Goal: Complete application form: Complete application form

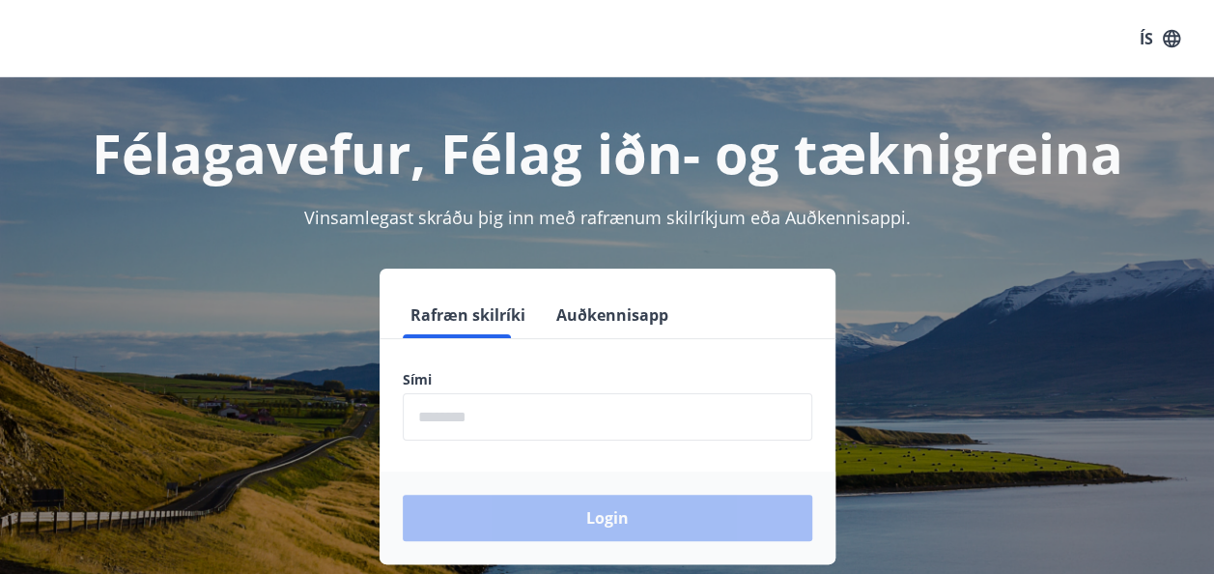
click at [552, 419] on input "phone" at bounding box center [608, 416] width 410 height 47
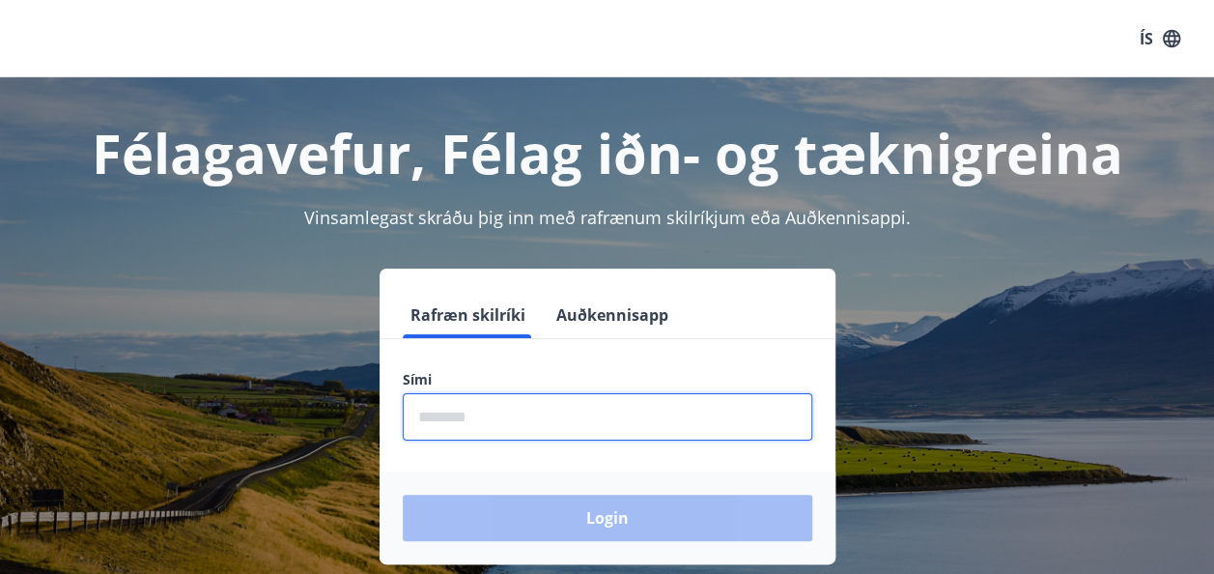
type input "********"
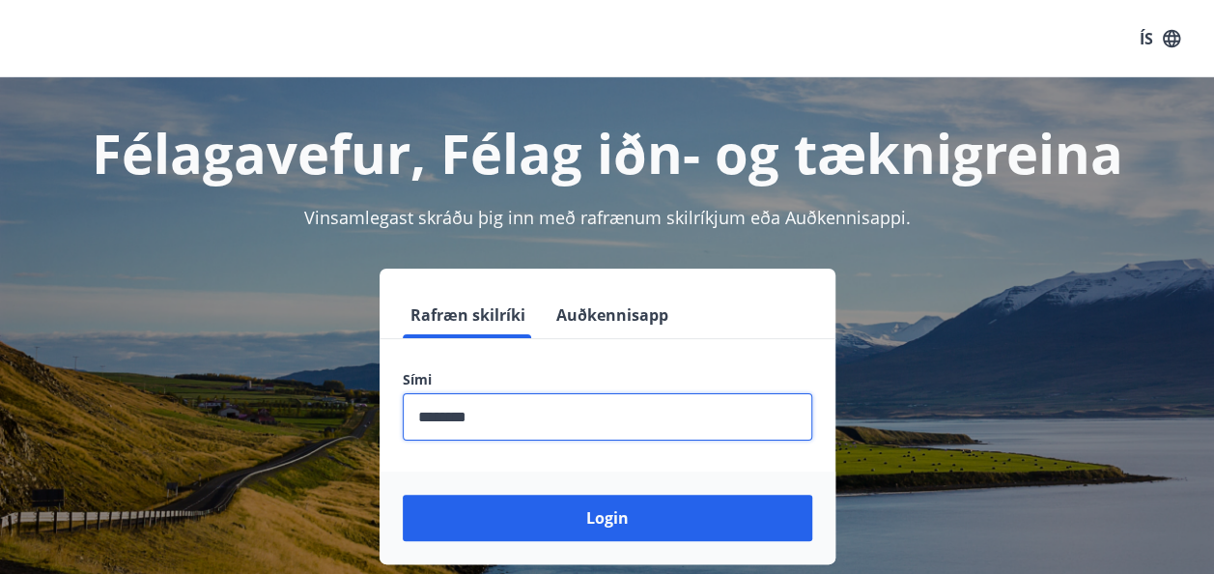
click at [612, 518] on button "Login" at bounding box center [608, 518] width 410 height 46
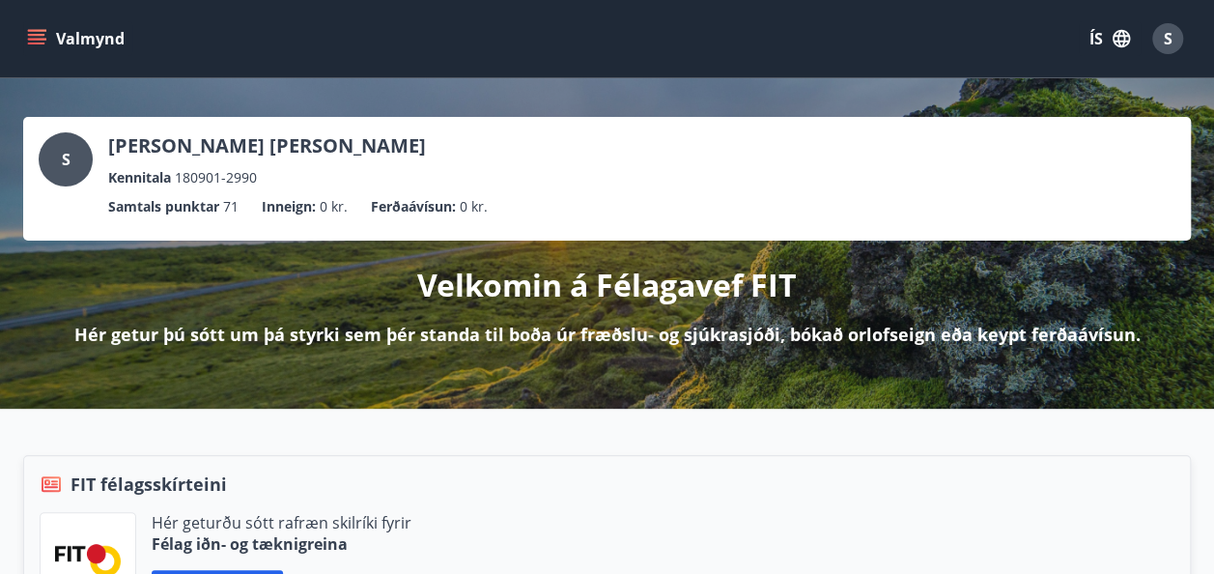
click at [43, 27] on button "Valmynd" at bounding box center [77, 38] width 109 height 35
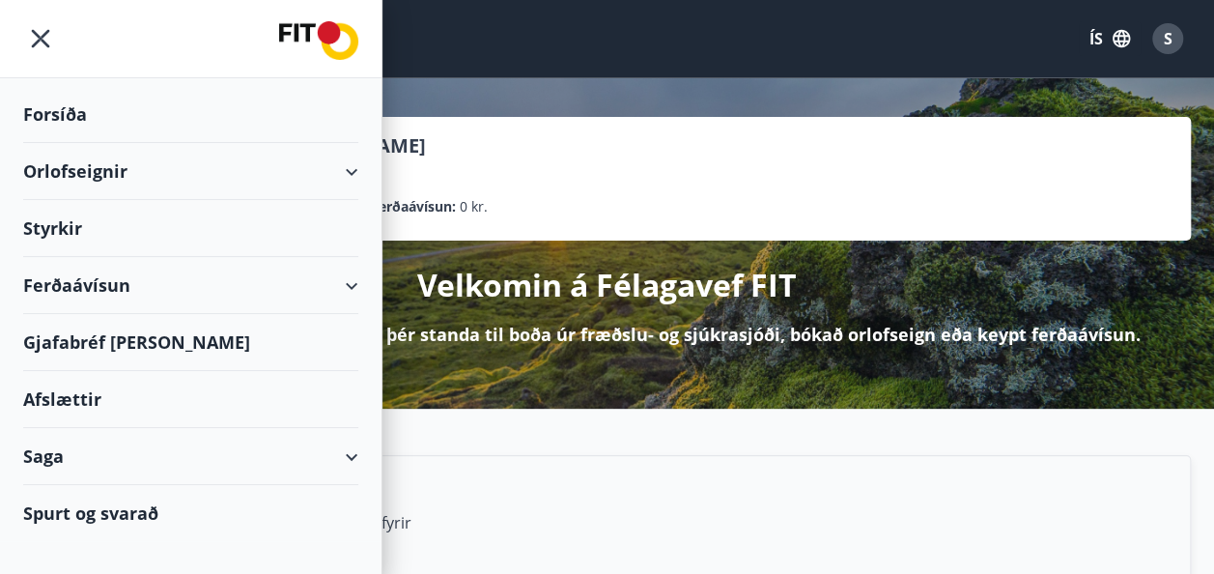
click at [74, 143] on div "Styrkir" at bounding box center [190, 114] width 335 height 57
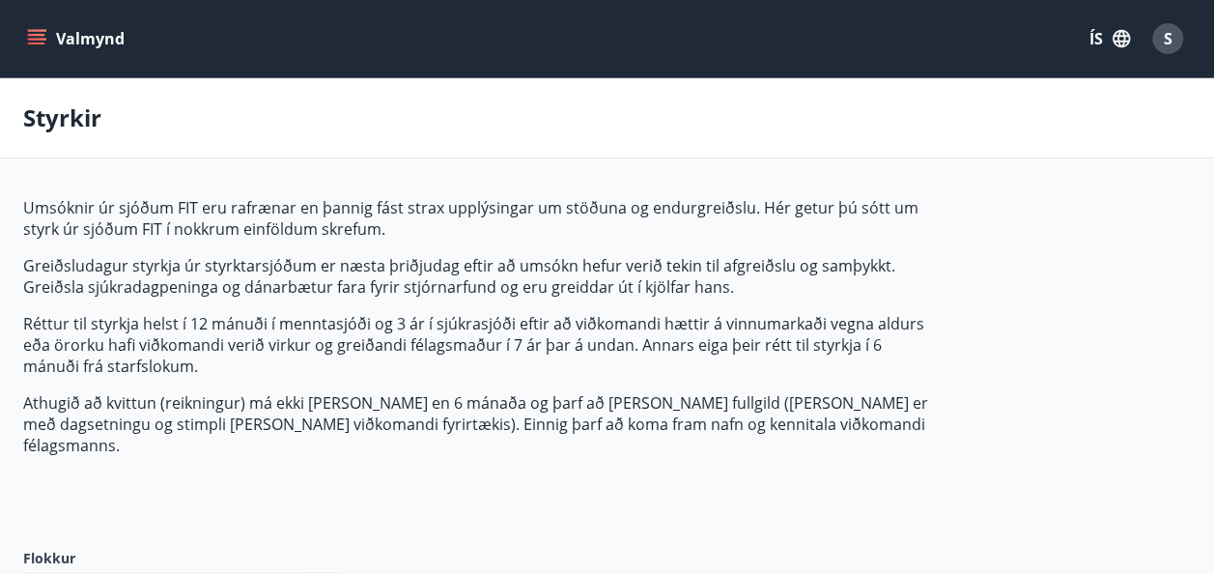
type input "***"
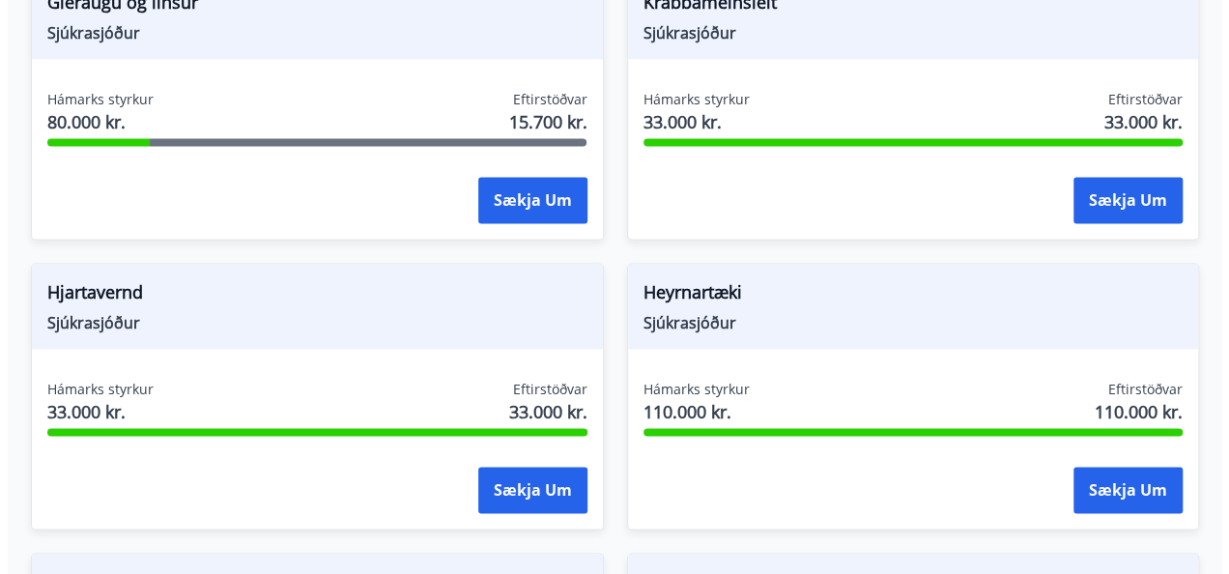
scroll to position [1352, 0]
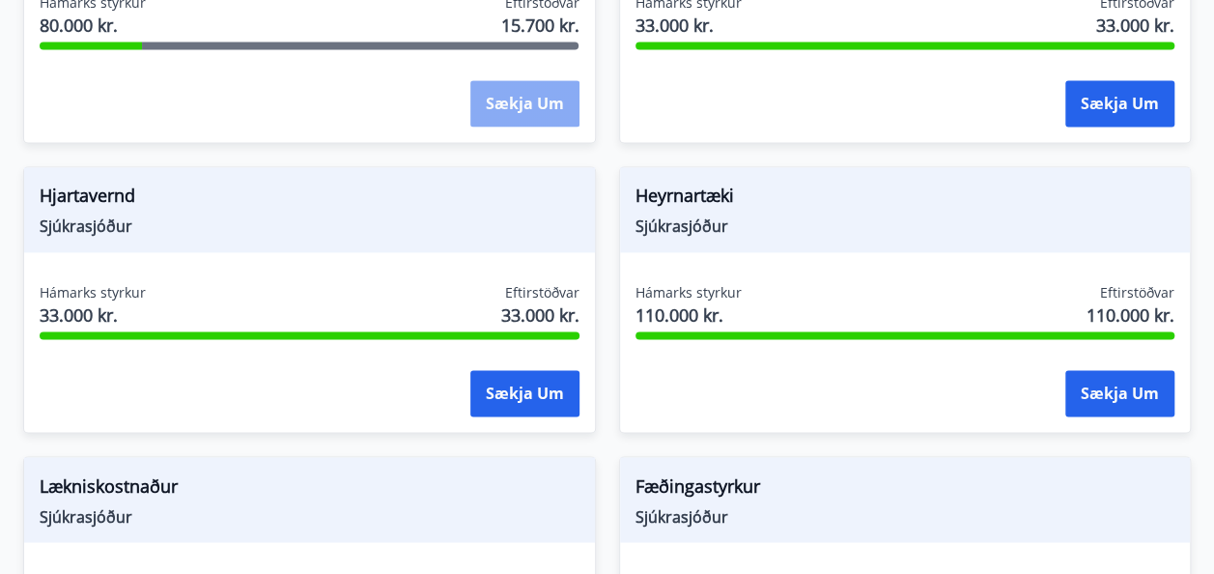
click at [556, 97] on button "Sækja um" at bounding box center [524, 103] width 109 height 46
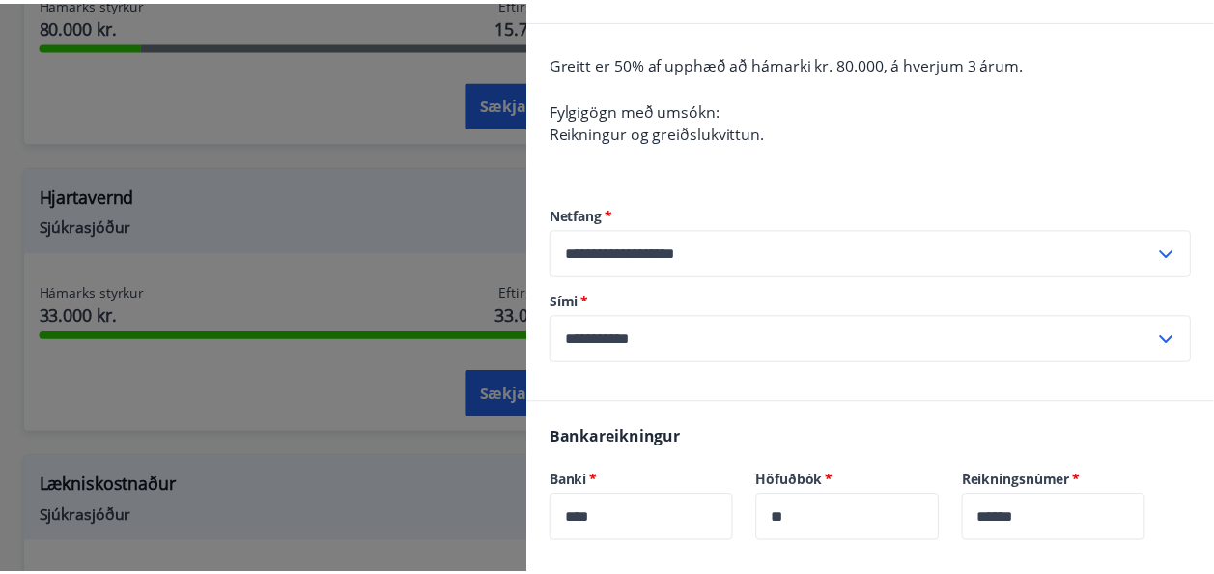
scroll to position [386, 0]
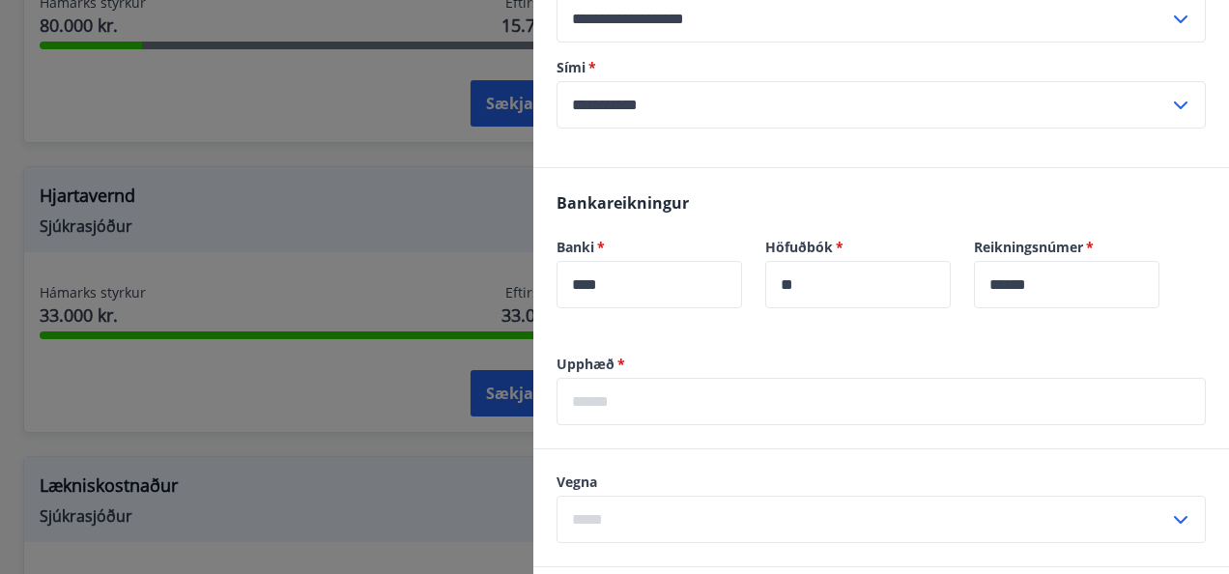
click at [381, 169] on div at bounding box center [614, 287] width 1229 height 574
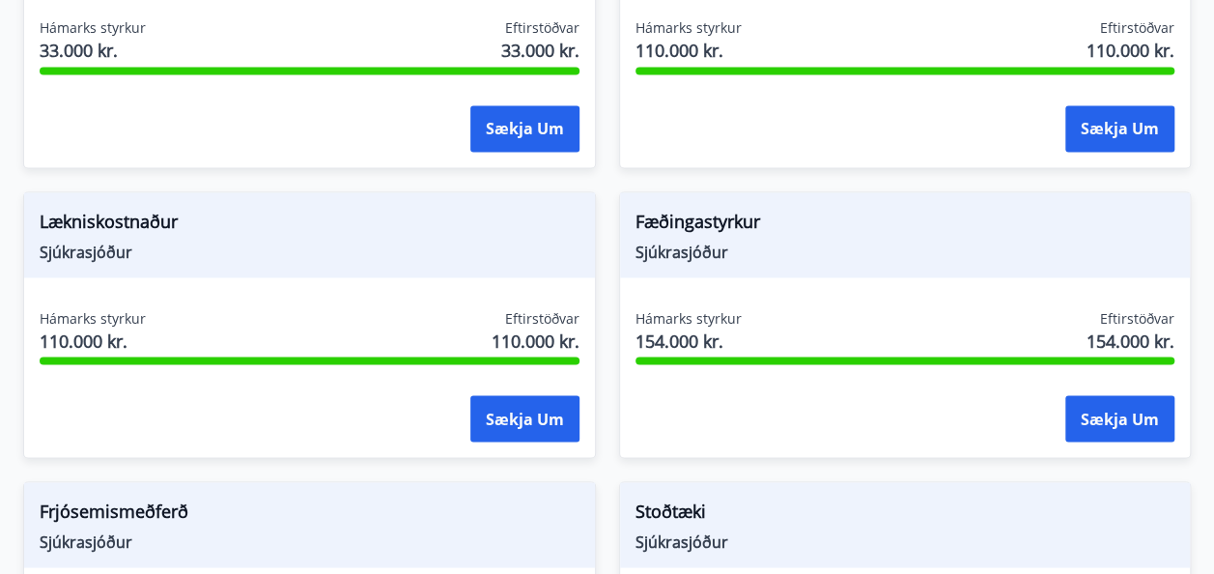
scroll to position [1642, 0]
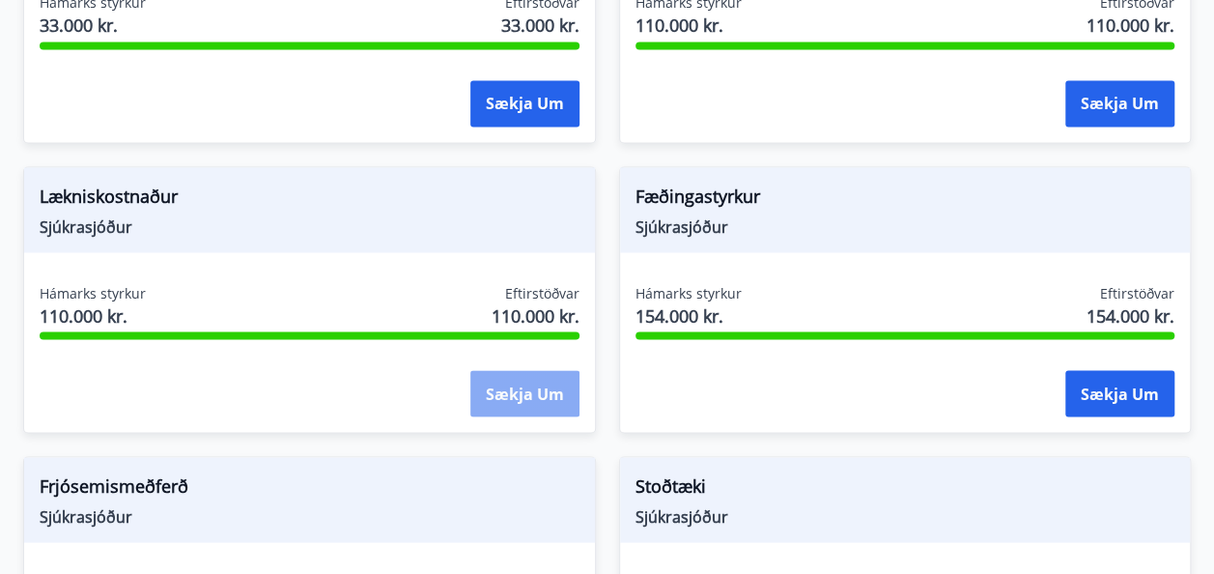
click at [545, 370] on button "Sækja um" at bounding box center [524, 393] width 109 height 46
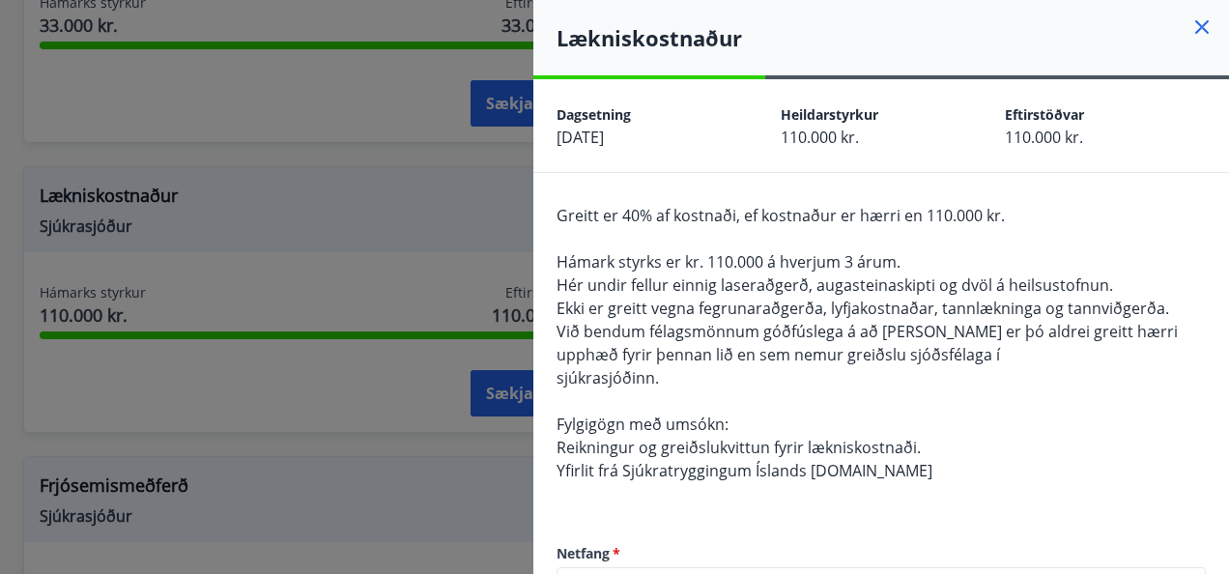
click at [491, 234] on div at bounding box center [614, 287] width 1229 height 574
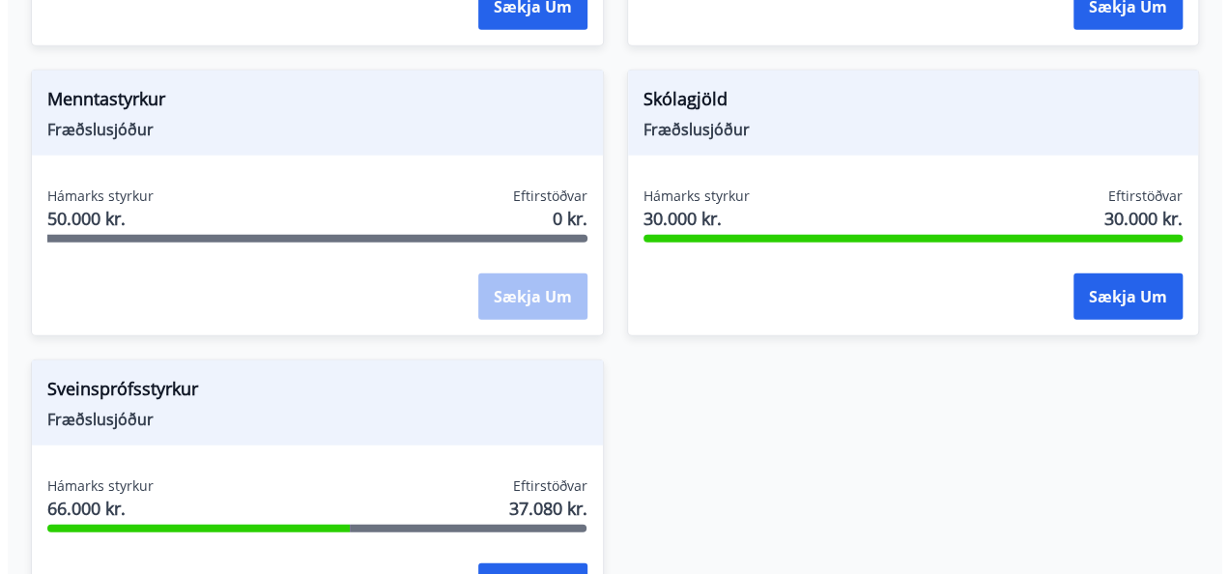
scroll to position [2222, 0]
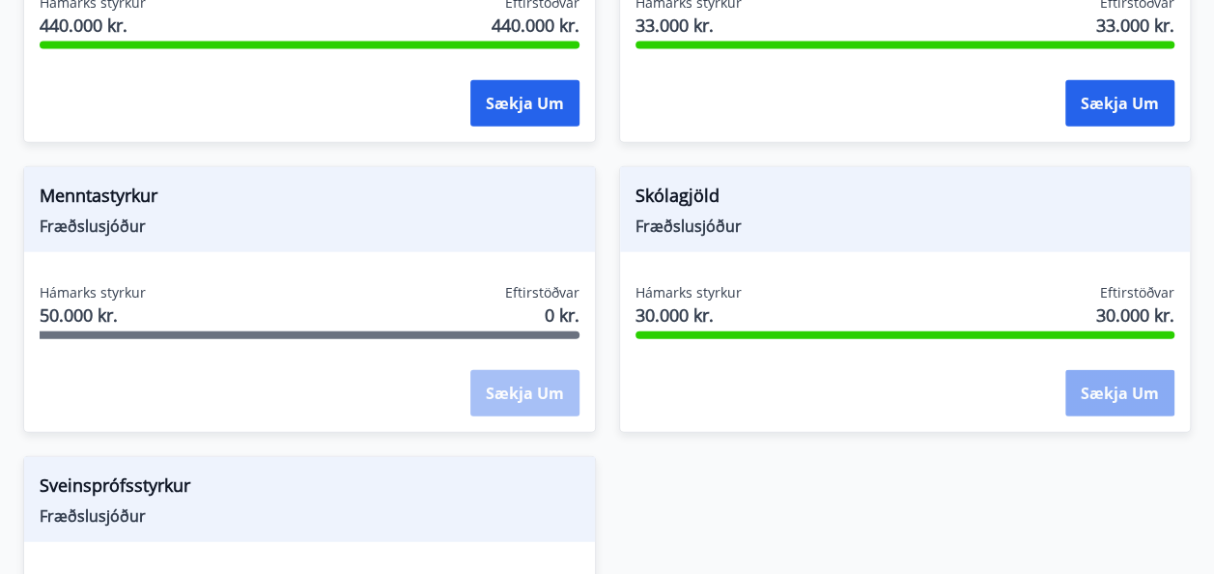
click at [1111, 371] on button "Sækja um" at bounding box center [1119, 393] width 109 height 46
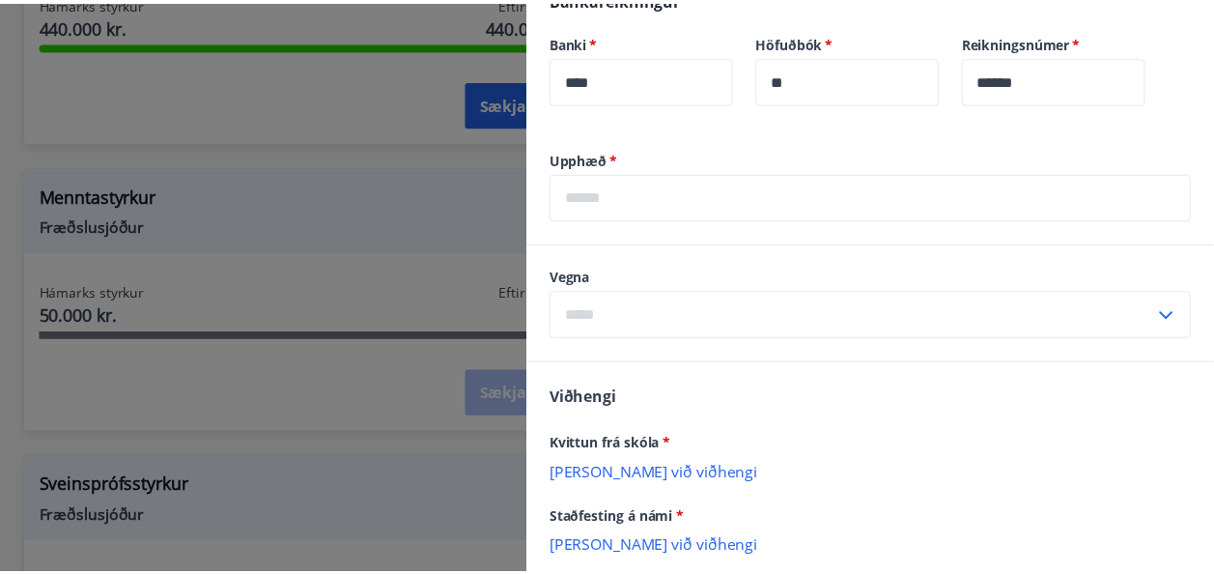
scroll to position [835, 0]
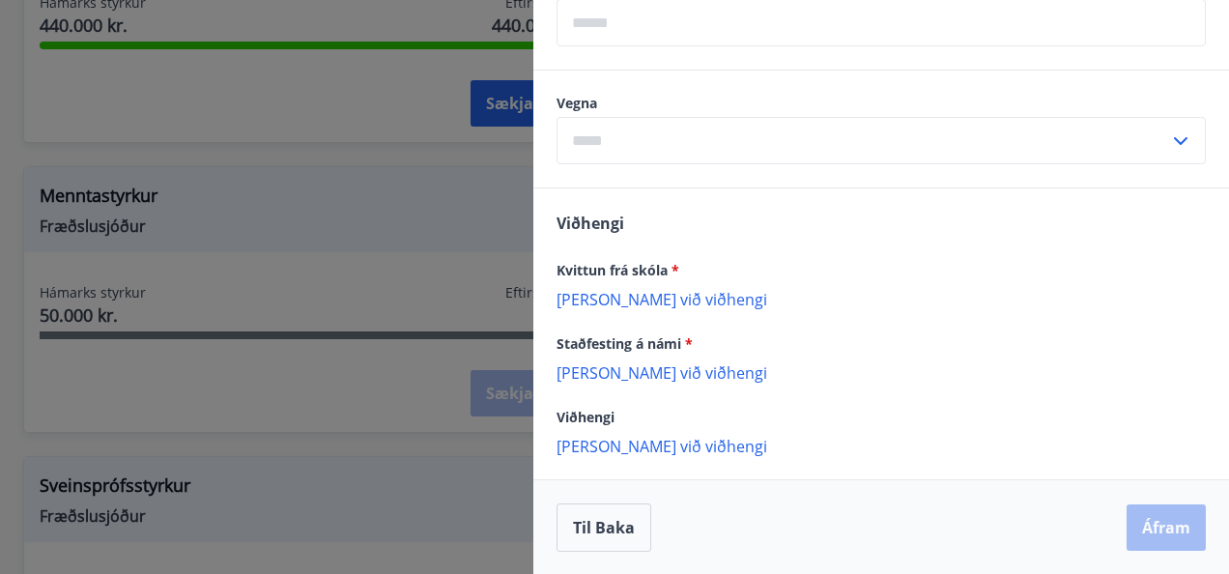
click at [400, 193] on div at bounding box center [614, 287] width 1229 height 574
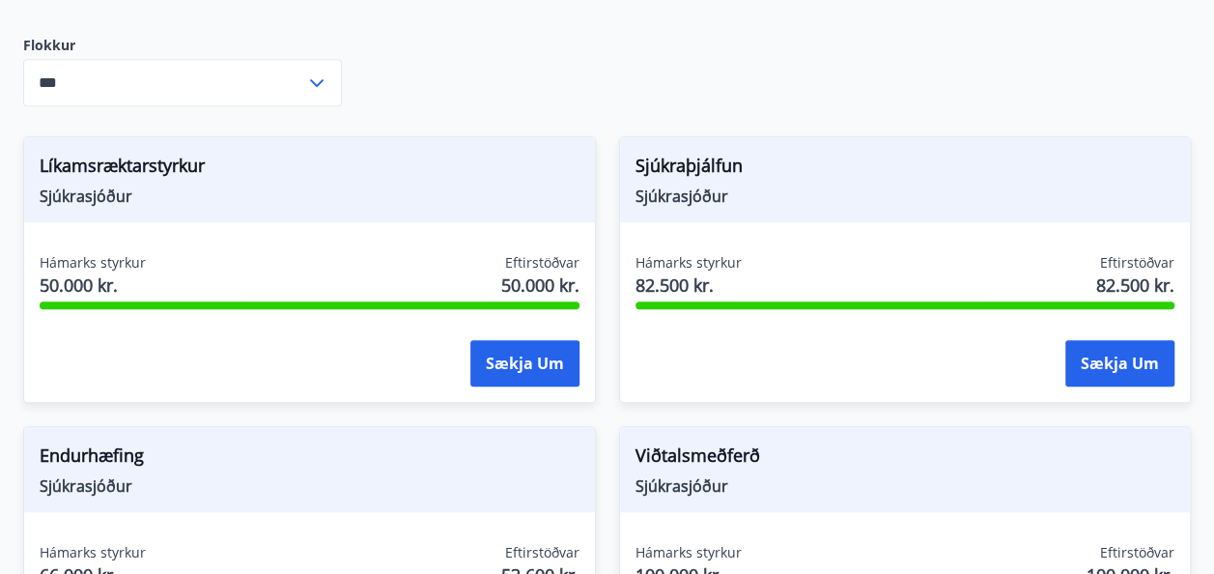
scroll to position [483, 0]
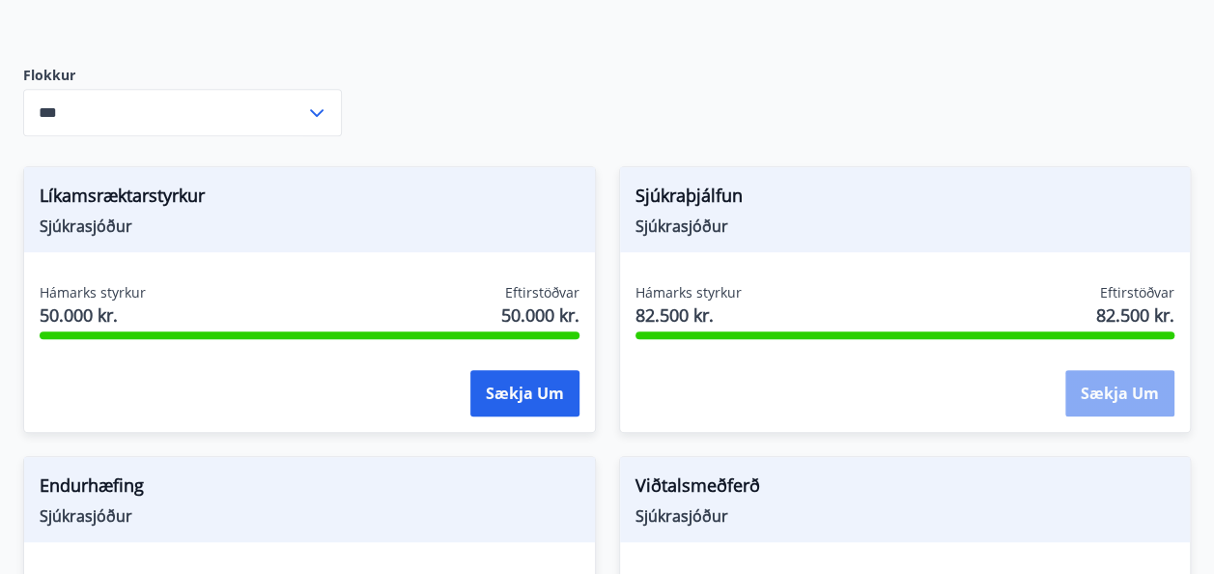
click at [1138, 371] on button "Sækja um" at bounding box center [1119, 393] width 109 height 46
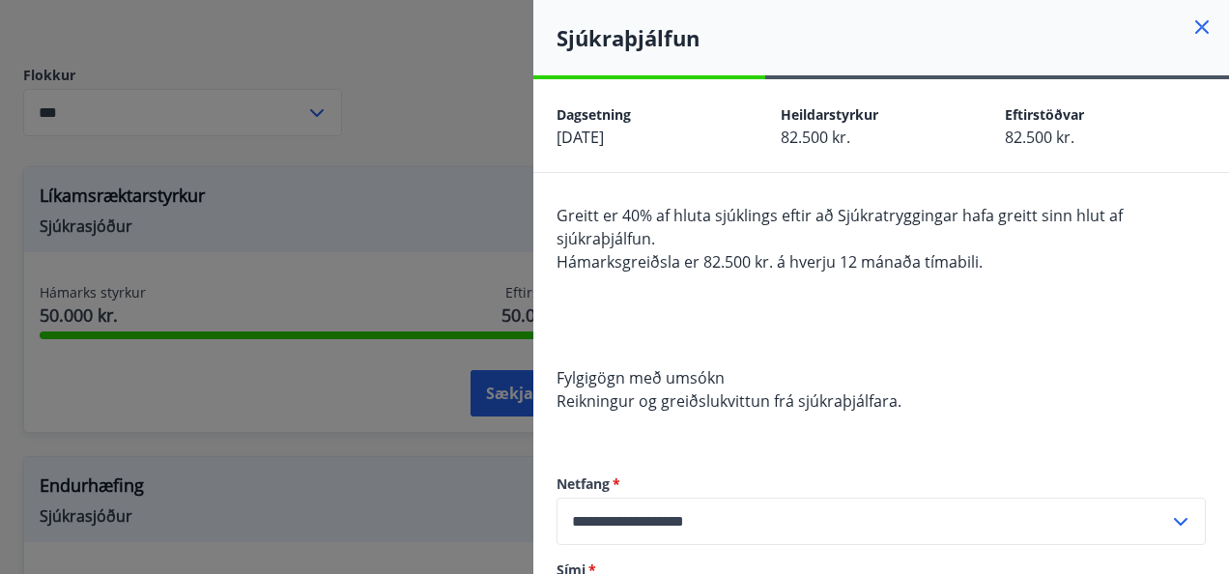
click at [463, 227] on div at bounding box center [614, 287] width 1229 height 574
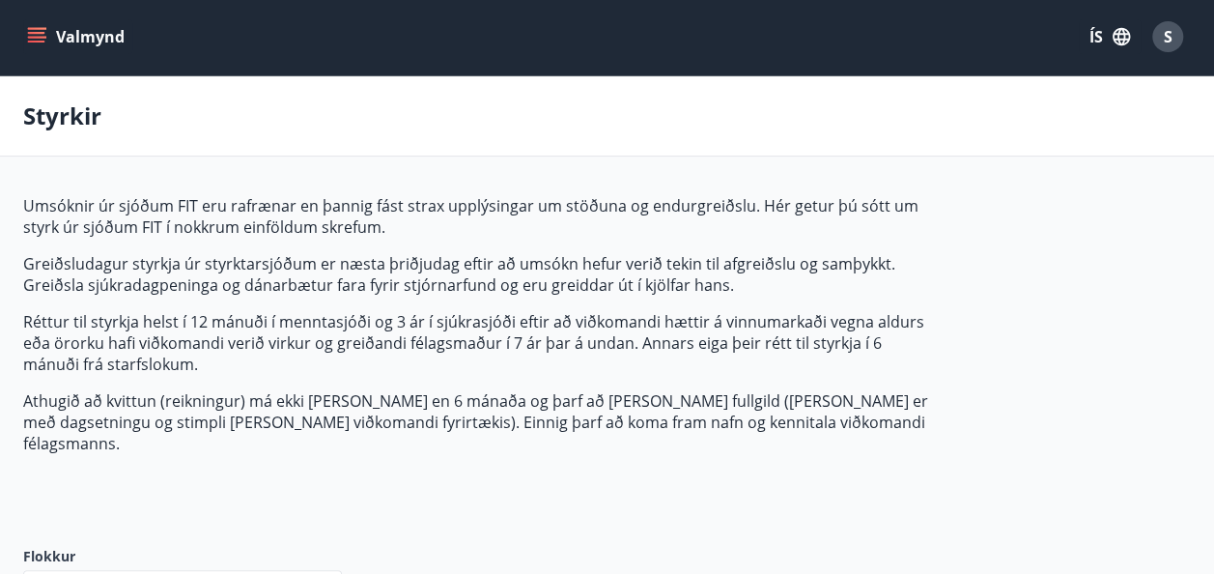
scroll to position [0, 0]
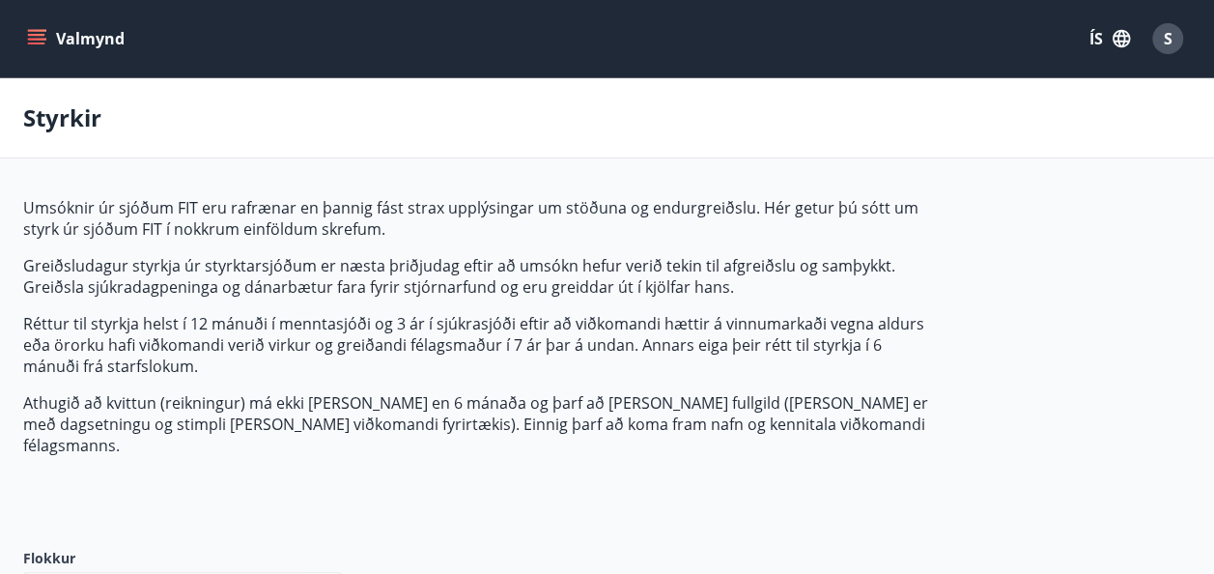
click at [37, 54] on button "Valmynd" at bounding box center [77, 38] width 109 height 35
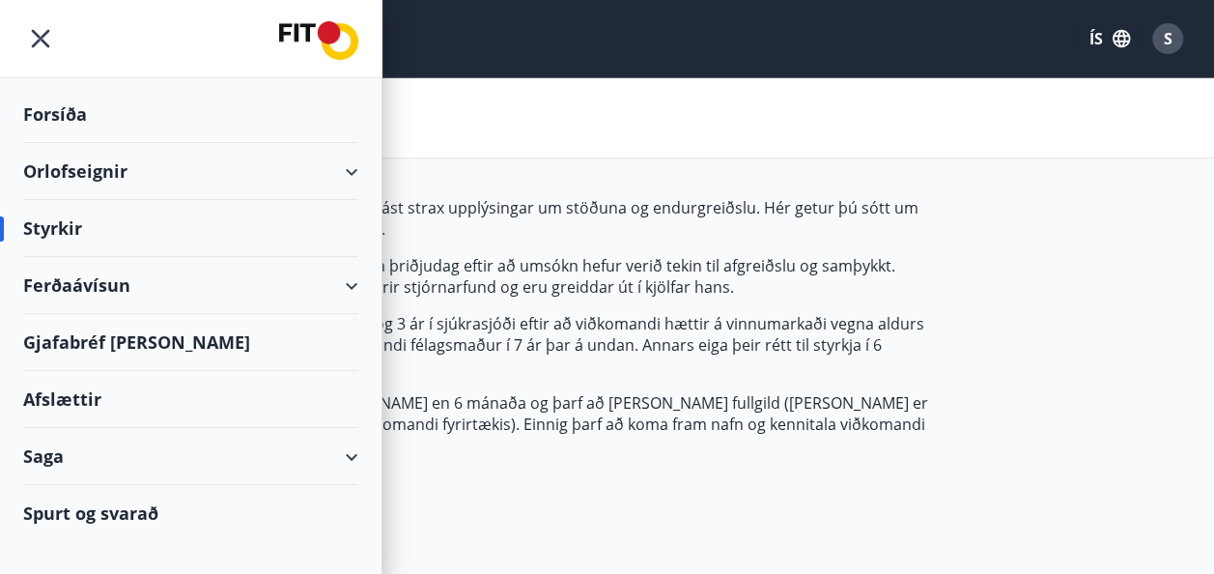
click at [56, 461] on div "Saga" at bounding box center [190, 456] width 335 height 57
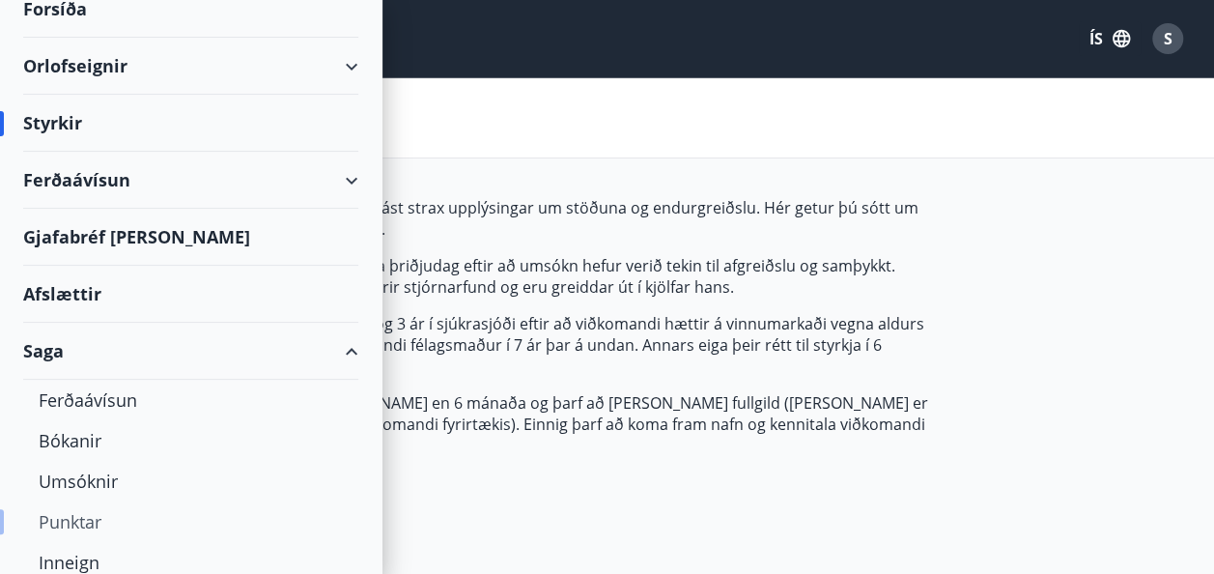
scroll to position [193, 0]
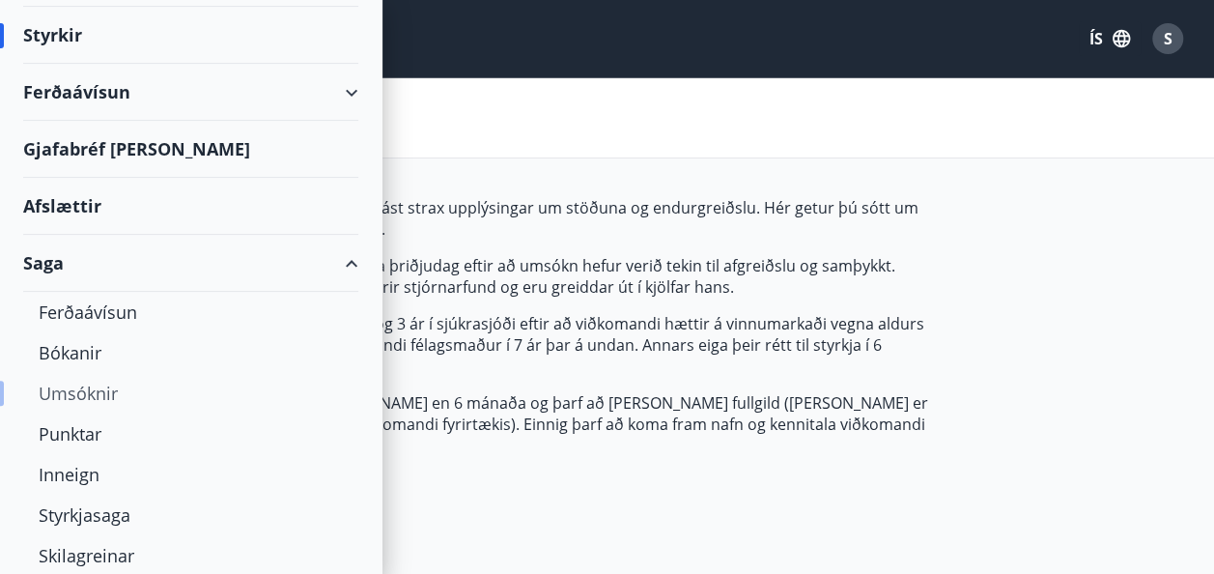
click at [119, 392] on div "Umsóknir" at bounding box center [191, 393] width 304 height 41
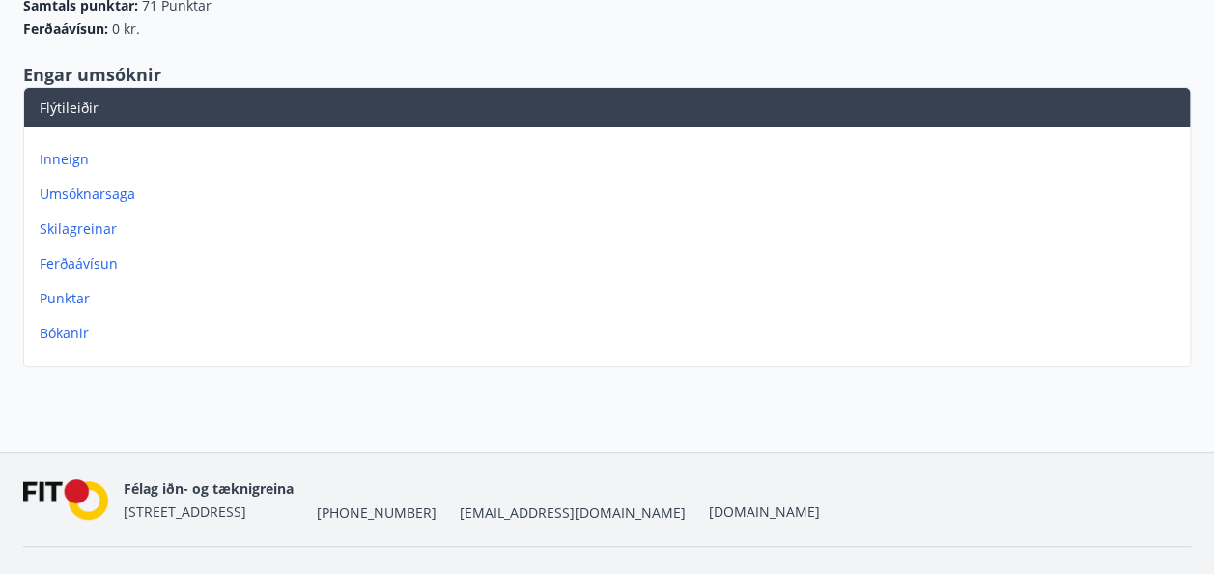
scroll to position [278, 0]
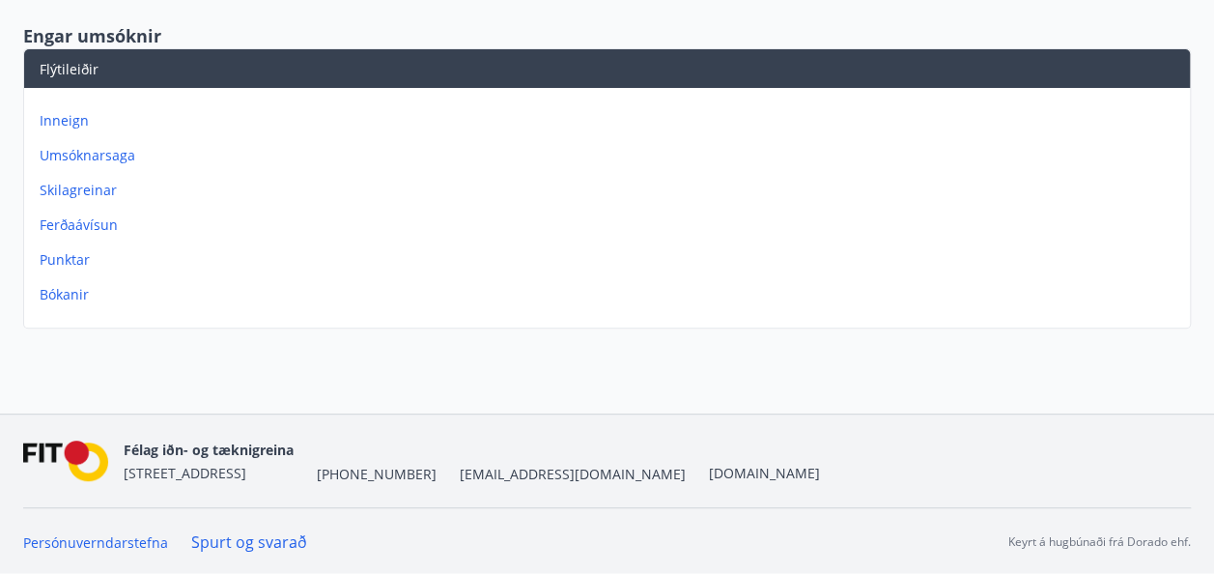
click at [114, 153] on p "Umsóknarsaga" at bounding box center [611, 155] width 1143 height 19
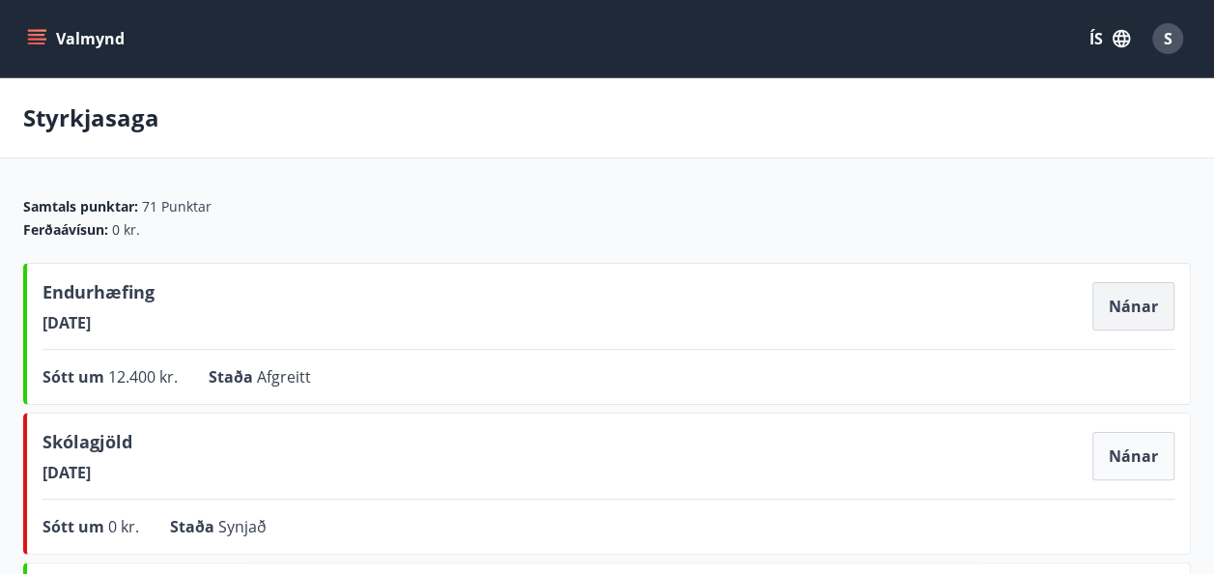
click at [1151, 315] on button "Nánar" at bounding box center [1134, 306] width 82 height 48
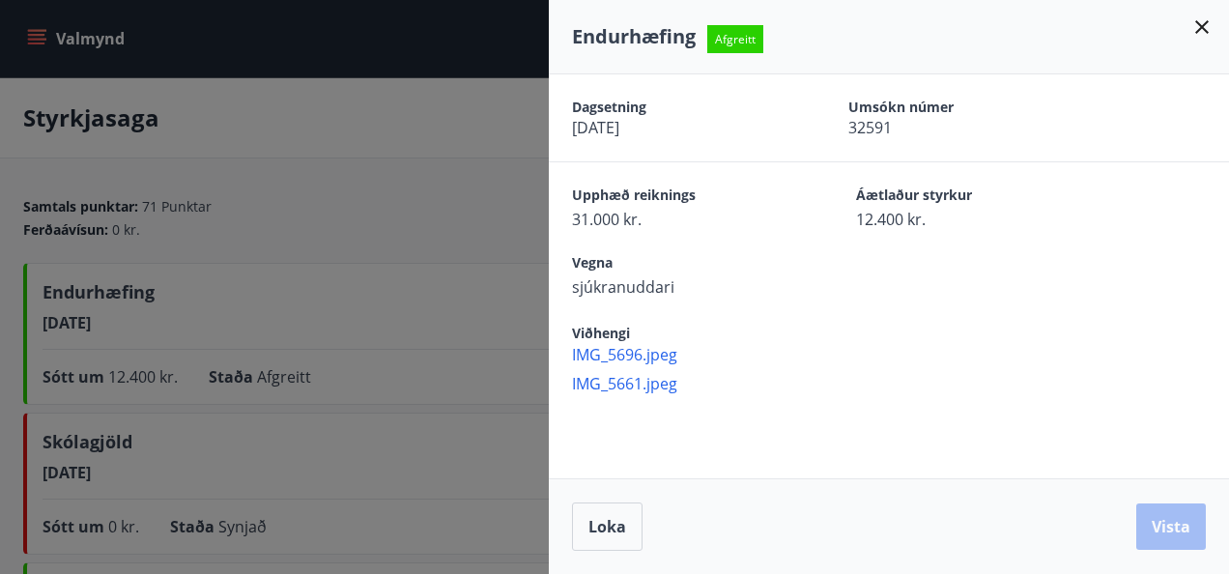
click at [448, 280] on div at bounding box center [614, 287] width 1229 height 574
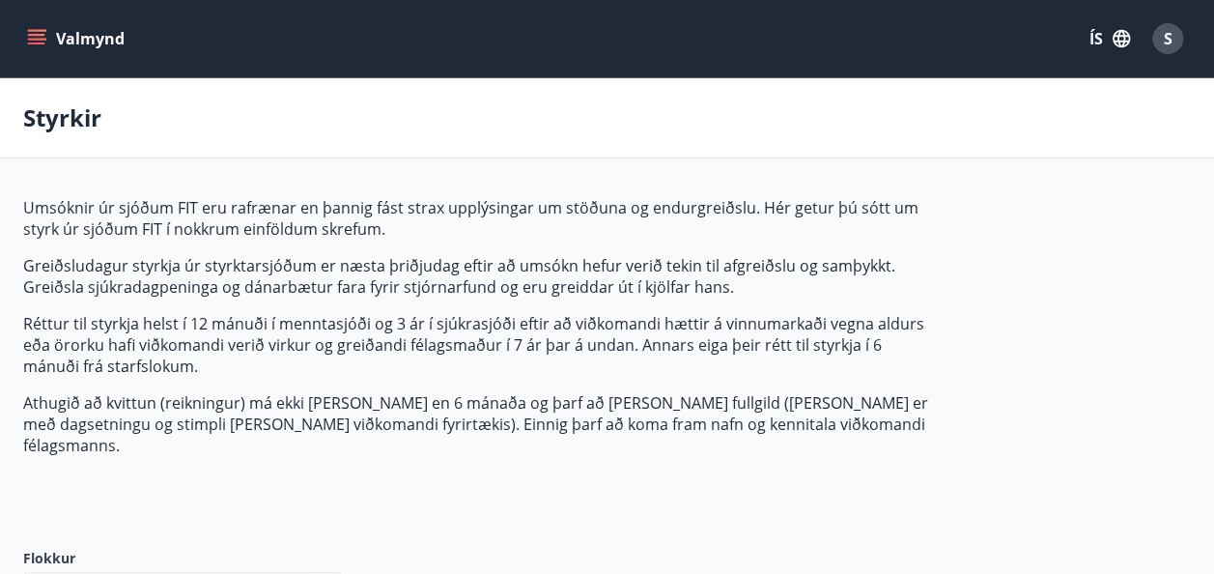
type input "***"
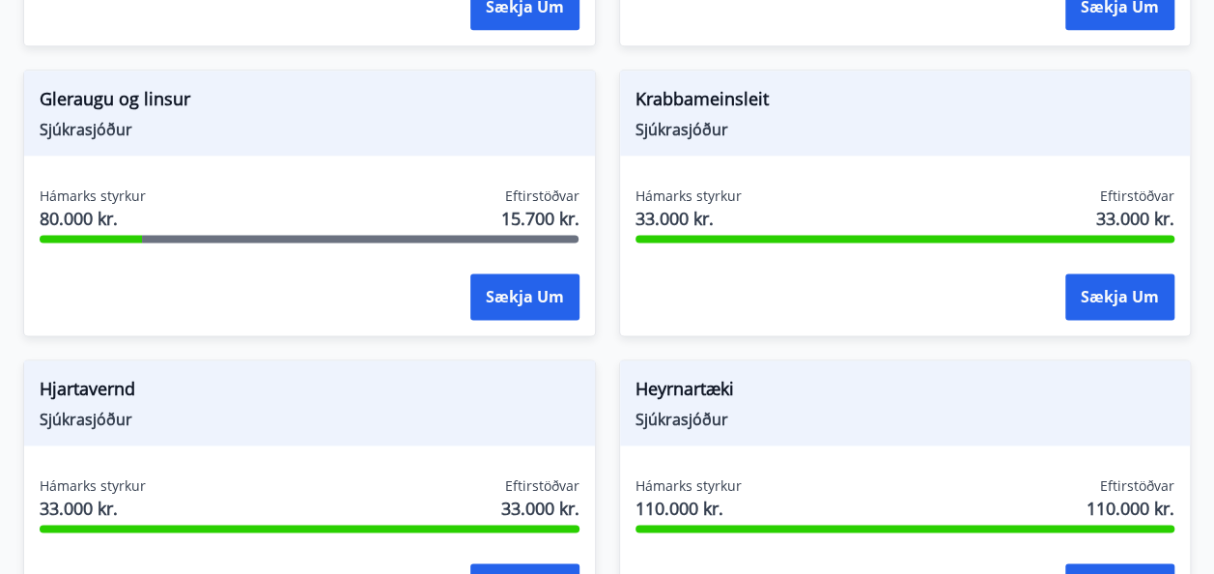
scroll to position [1159, 0]
click at [536, 277] on button "Sækja um" at bounding box center [524, 296] width 109 height 46
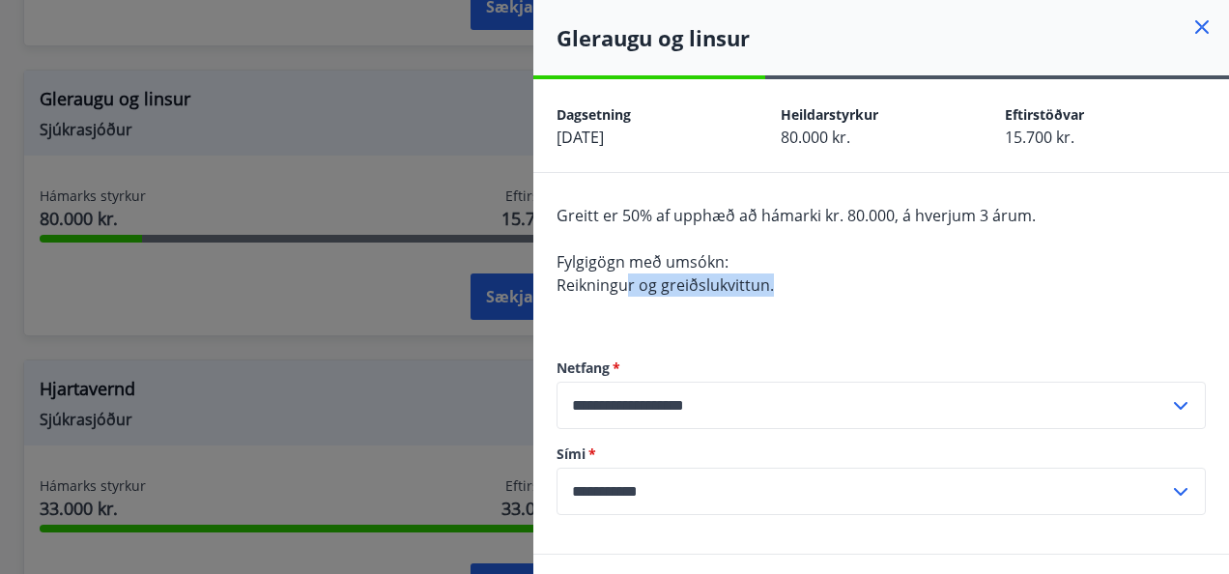
drag, startPoint x: 670, startPoint y: 286, endPoint x: 621, endPoint y: 278, distance: 49.9
click at [622, 278] on div "Greitt er 50% af upphæð að hámarki kr. 80.000, á hverjum 3 árum. Fylgigögn með …" at bounding box center [880, 262] width 649 height 116
drag, startPoint x: 621, startPoint y: 278, endPoint x: 549, endPoint y: 213, distance: 97.8
click at [549, 213] on div "**********" at bounding box center [881, 363] width 696 height 381
click at [548, 211] on div "**********" at bounding box center [881, 363] width 696 height 381
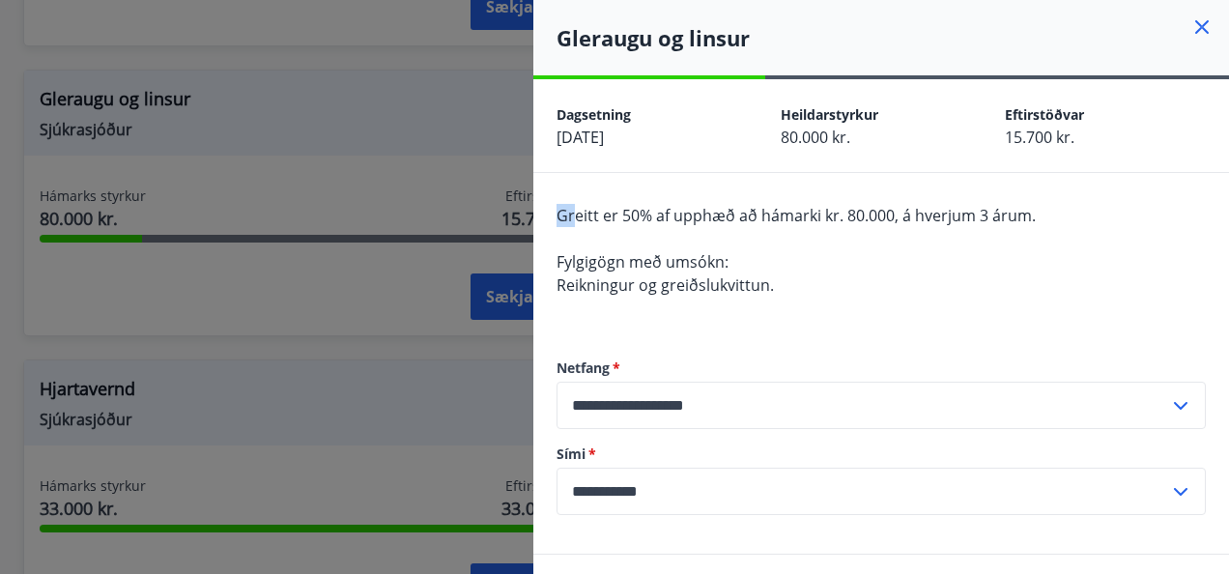
click at [547, 209] on div "**********" at bounding box center [881, 363] width 696 height 381
click at [567, 262] on span "Fylgigögn með umsókn:" at bounding box center [642, 261] width 172 height 21
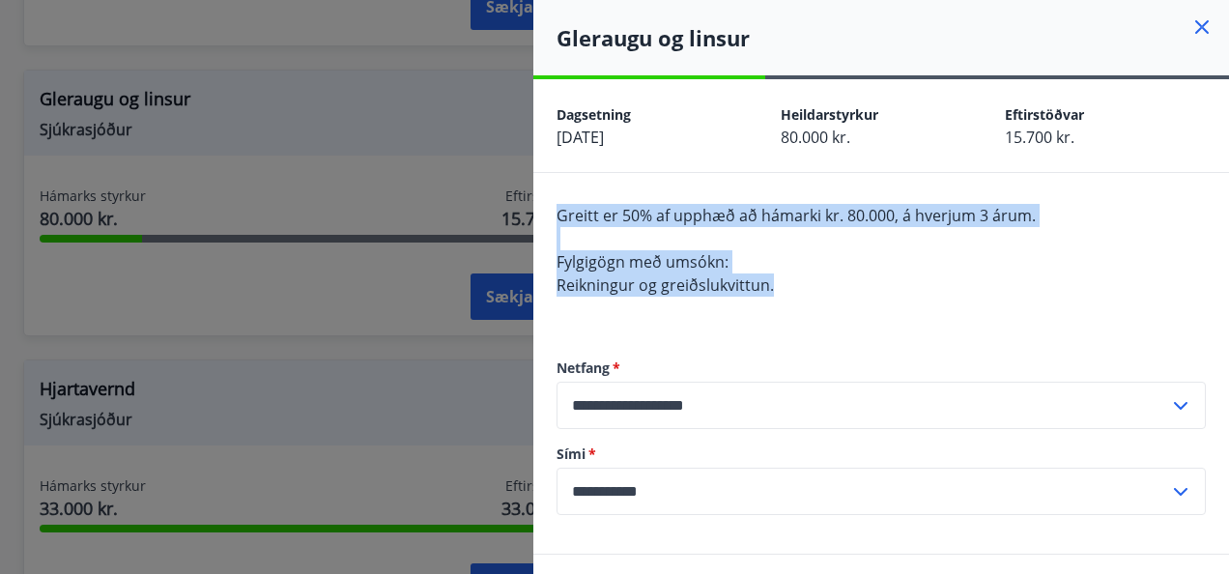
drag, startPoint x: 553, startPoint y: 209, endPoint x: 785, endPoint y: 290, distance: 246.5
click at [785, 290] on div "**********" at bounding box center [881, 363] width 696 height 381
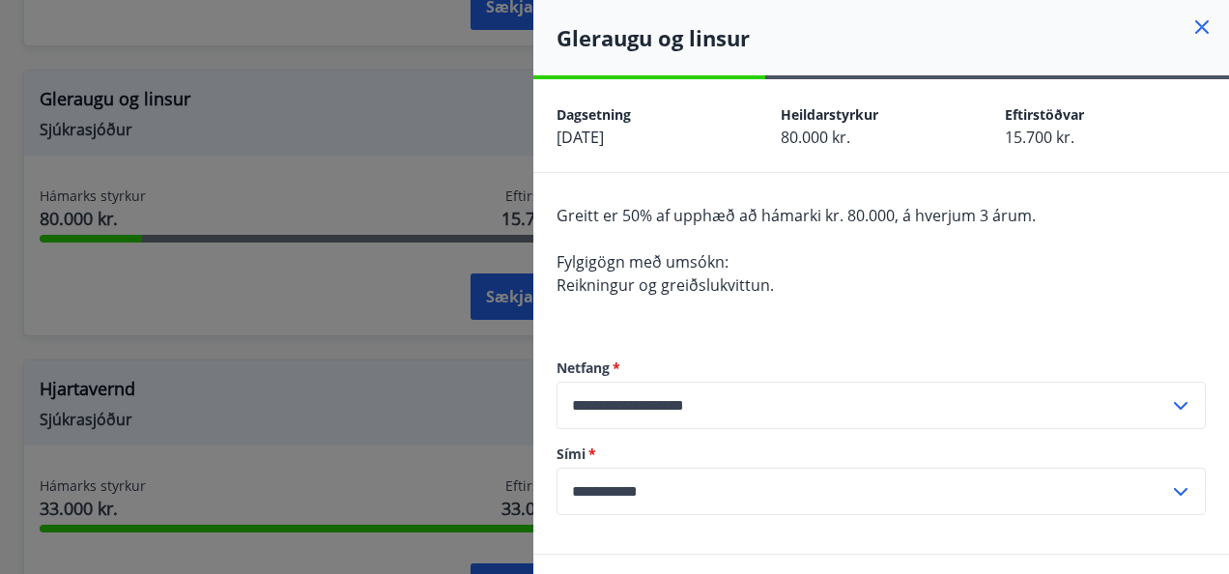
drag, startPoint x: 785, startPoint y: 290, endPoint x: 758, endPoint y: 344, distance: 60.5
click at [761, 366] on label "Netfang   *" at bounding box center [880, 367] width 649 height 19
click at [405, 163] on div at bounding box center [614, 287] width 1229 height 574
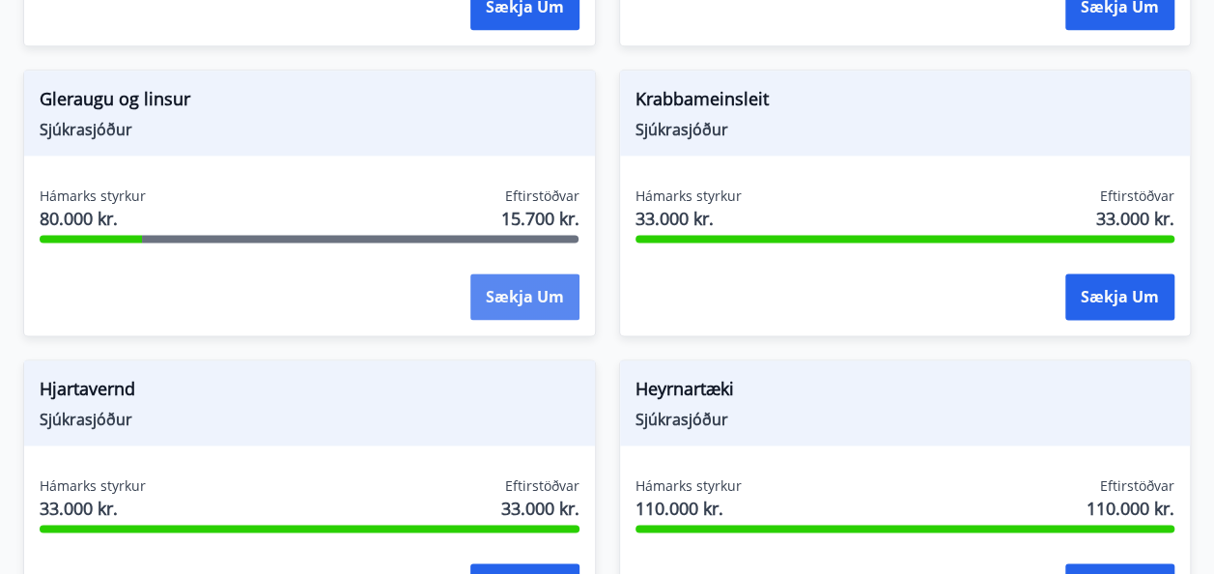
click at [547, 274] on button "Sækja um" at bounding box center [524, 296] width 109 height 46
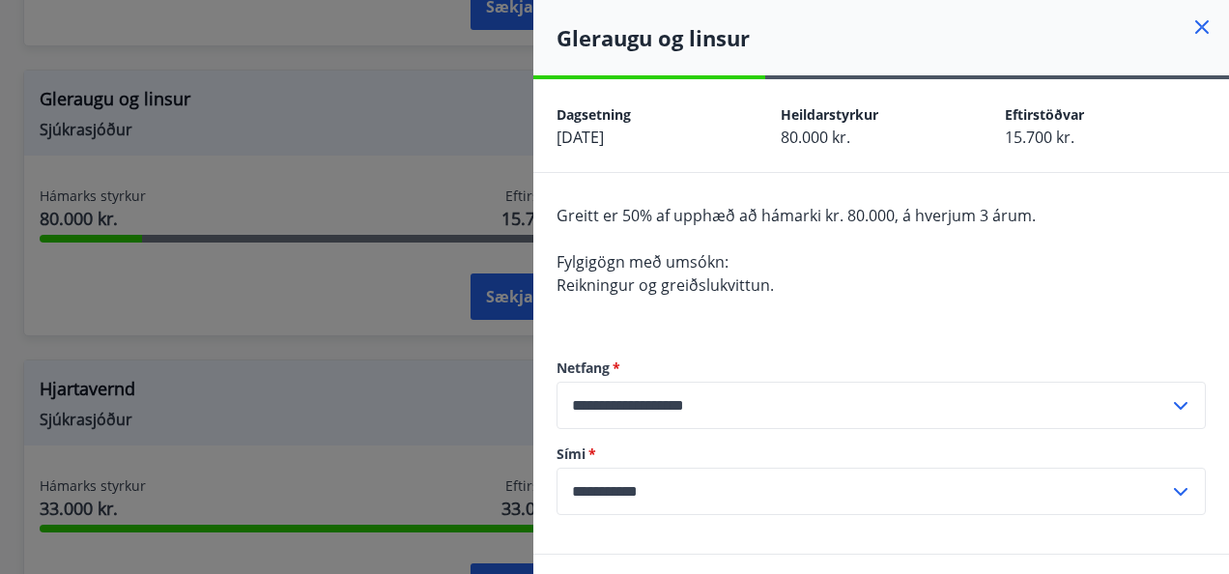
click at [463, 313] on div at bounding box center [614, 287] width 1229 height 574
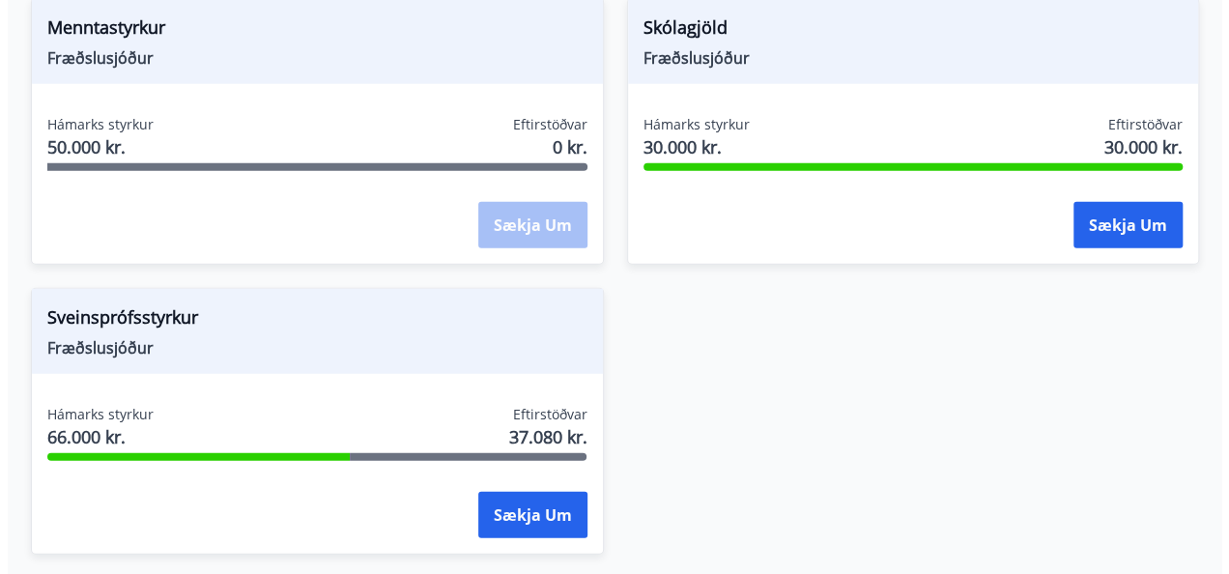
scroll to position [2238, 0]
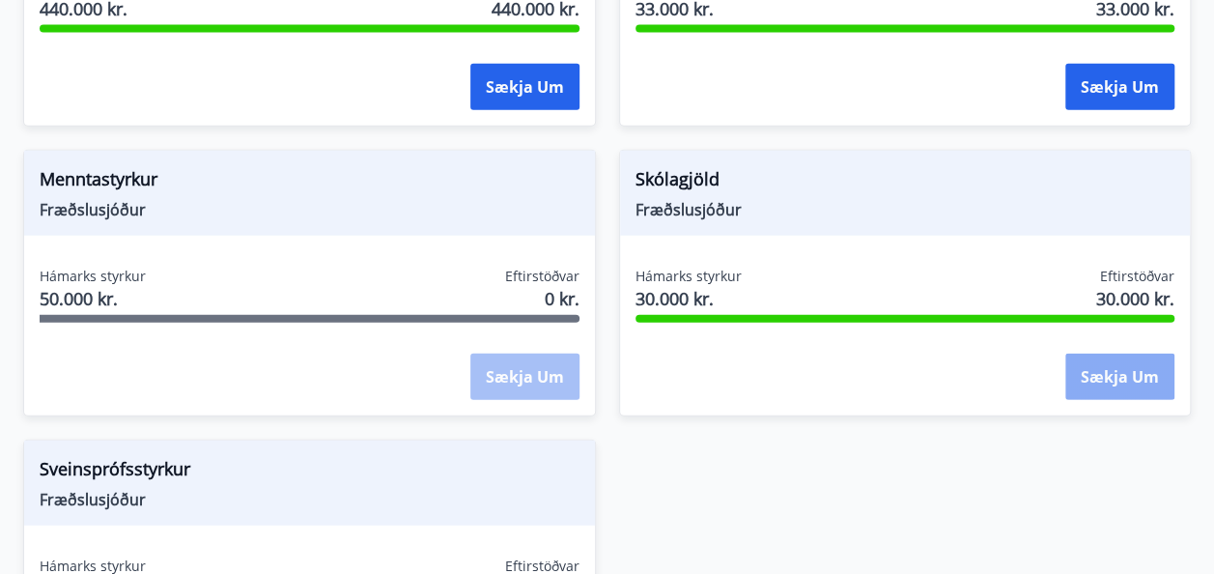
click at [1087, 354] on button "Sækja um" at bounding box center [1119, 377] width 109 height 46
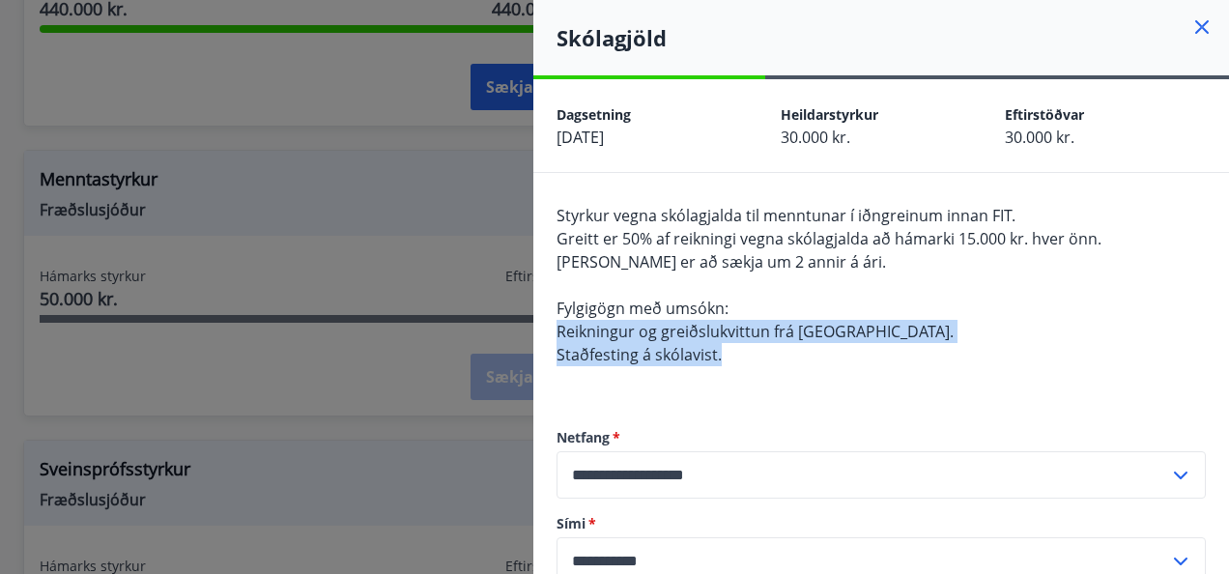
drag, startPoint x: 717, startPoint y: 355, endPoint x: 550, endPoint y: 327, distance: 169.4
click at [550, 327] on div "**********" at bounding box center [881, 398] width 696 height 450
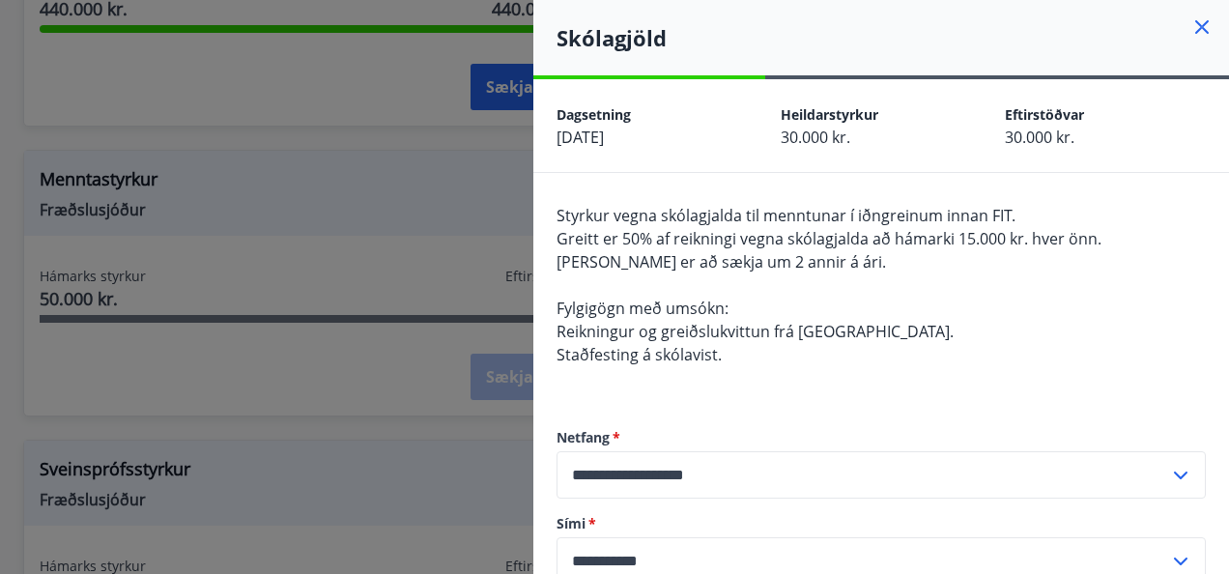
click at [821, 371] on div "Styrkur vegna skólagjalda til menntunar í iðngreinum innan FIT. Greitt er 50% a…" at bounding box center [880, 296] width 649 height 185
drag, startPoint x: 820, startPoint y: 369, endPoint x: 790, endPoint y: 372, distance: 30.1
click at [819, 369] on div "Styrkur vegna skólagjalda til menntunar í iðngreinum innan FIT. Greitt er 50% a…" at bounding box center [880, 296] width 649 height 185
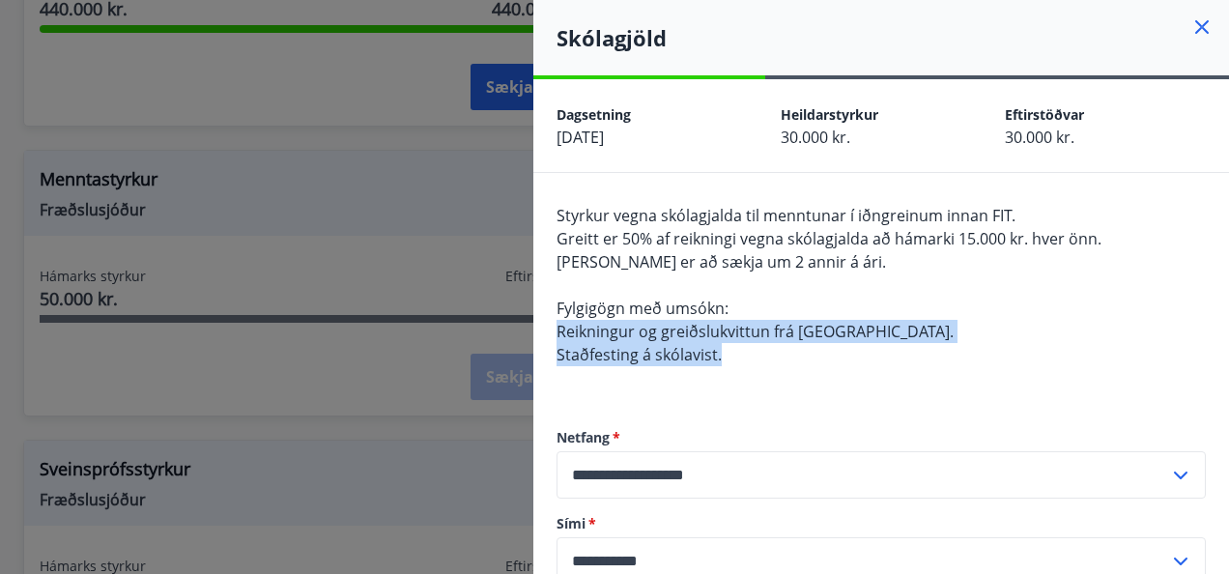
drag, startPoint x: 728, startPoint y: 357, endPoint x: 549, endPoint y: 336, distance: 180.9
click at [549, 336] on div "**********" at bounding box center [881, 398] width 696 height 450
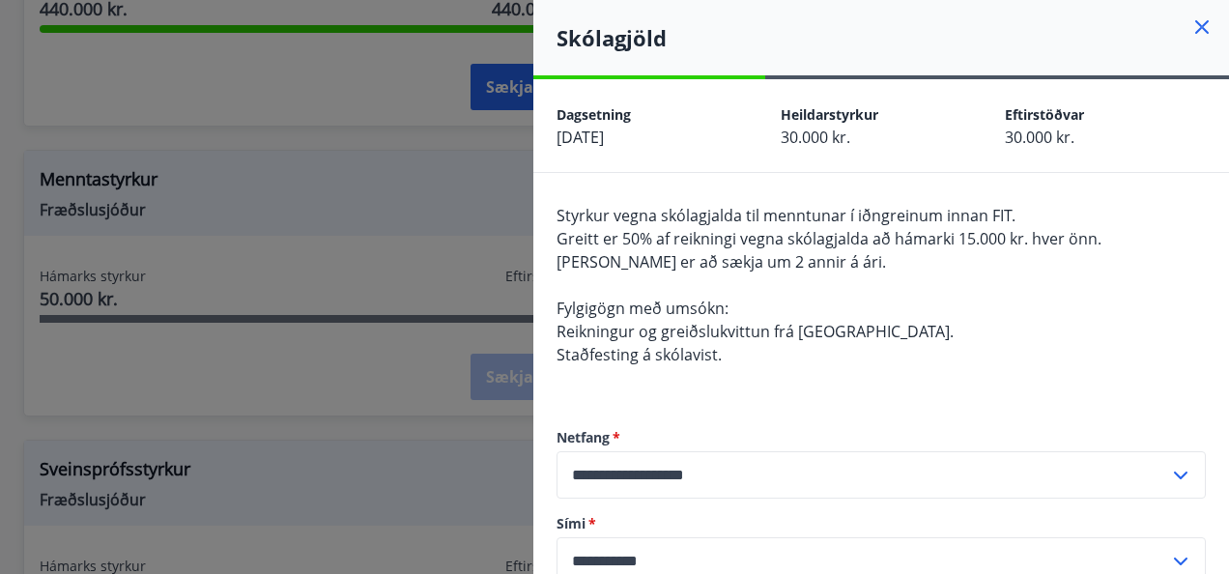
drag, startPoint x: 549, startPoint y: 336, endPoint x: 809, endPoint y: 369, distance: 261.9
click at [809, 369] on div "Styrkur vegna skólagjalda til menntunar í iðngreinum innan FIT. Greitt er 50% a…" at bounding box center [880, 296] width 649 height 185
click at [451, 245] on div at bounding box center [614, 287] width 1229 height 574
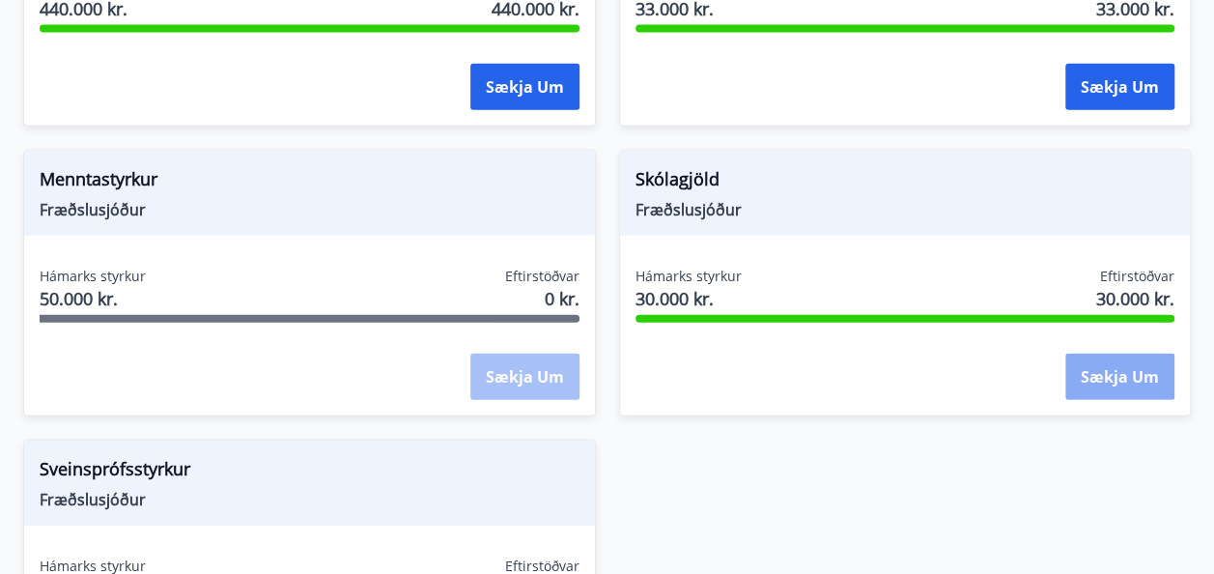
click at [1156, 358] on button "Sækja um" at bounding box center [1119, 377] width 109 height 46
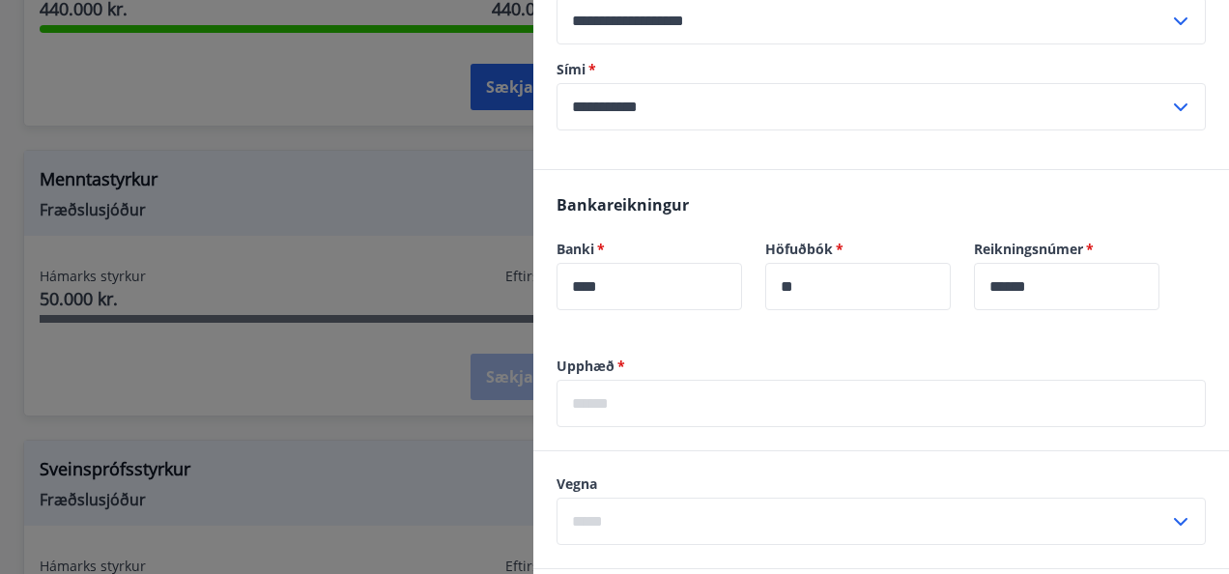
scroll to position [483, 0]
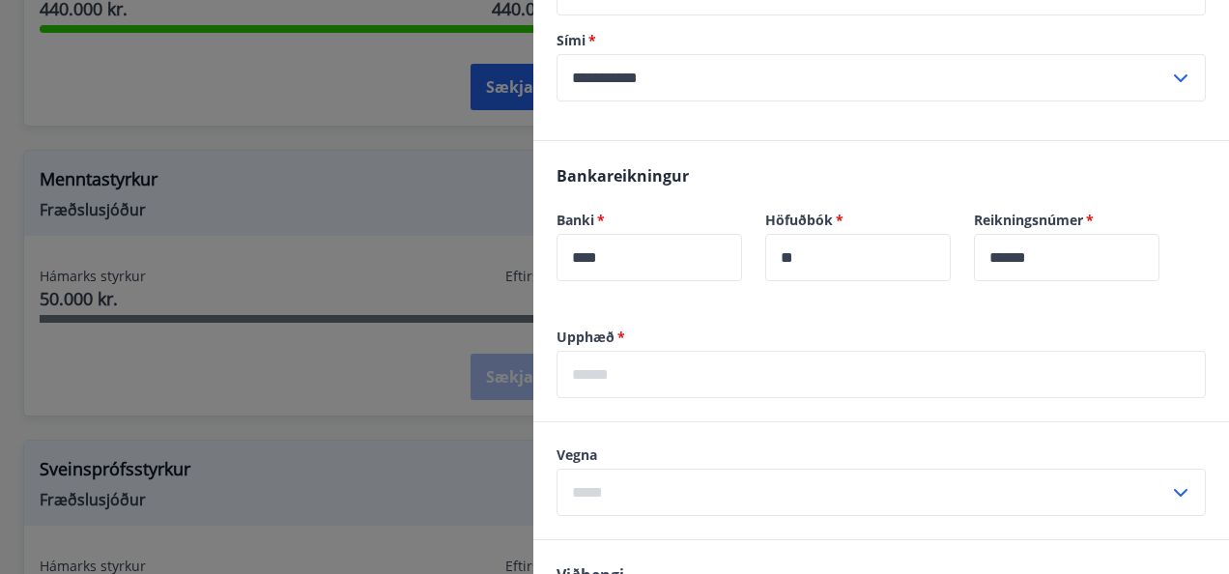
click at [599, 383] on input "text" at bounding box center [880, 374] width 649 height 47
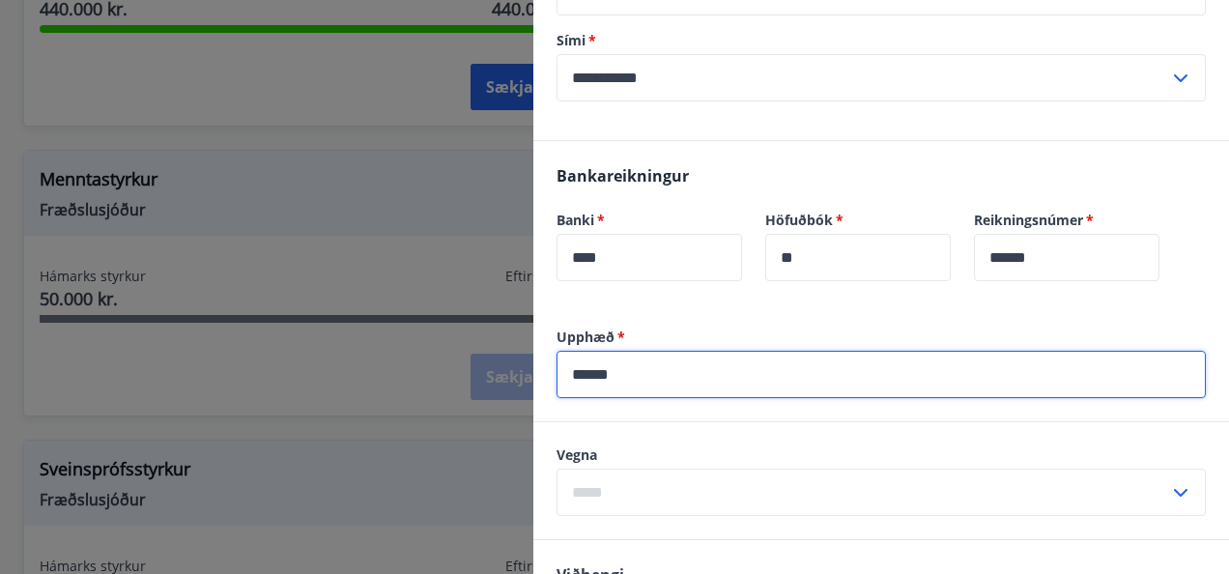
type input "******"
click at [695, 477] on input "text" at bounding box center [862, 492] width 612 height 47
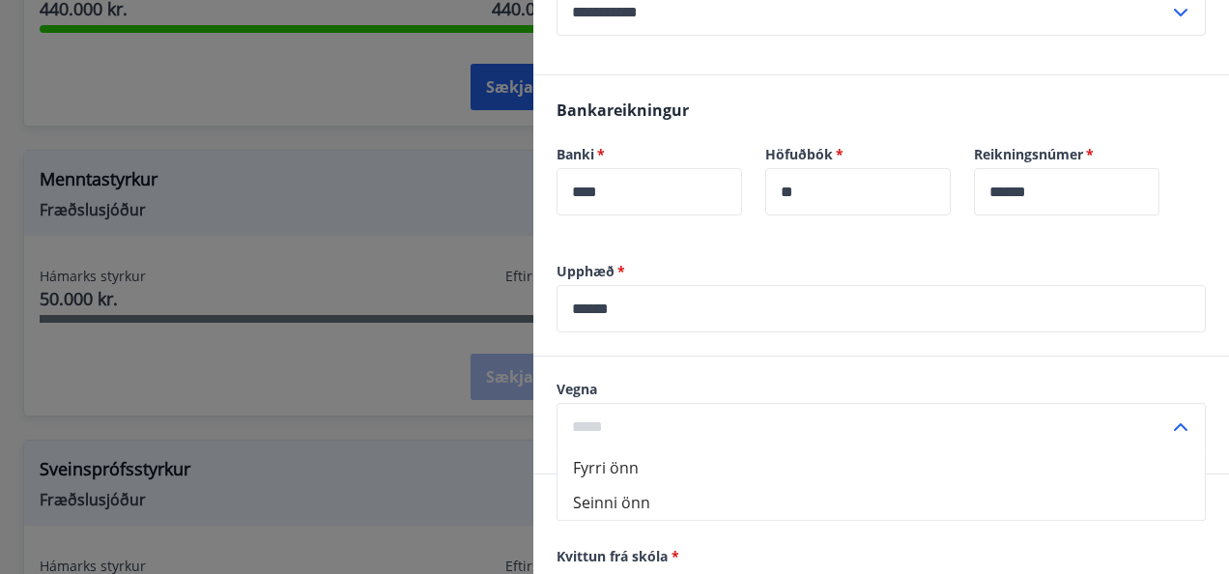
scroll to position [580, 0]
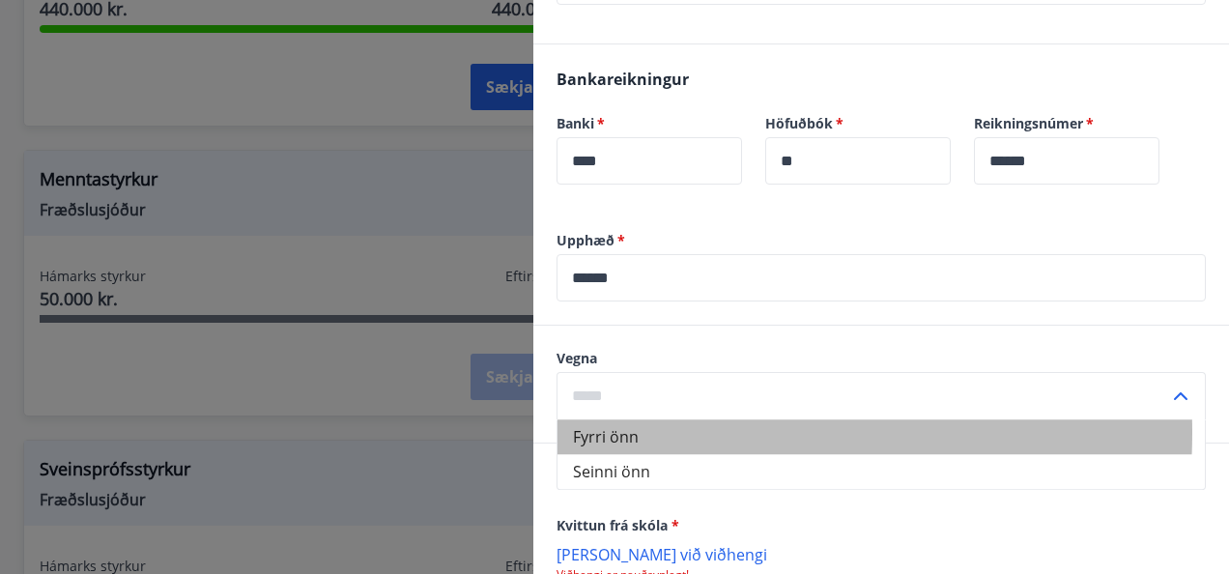
click at [661, 431] on li "Fyrri önn" at bounding box center [880, 436] width 647 height 35
type input "*********"
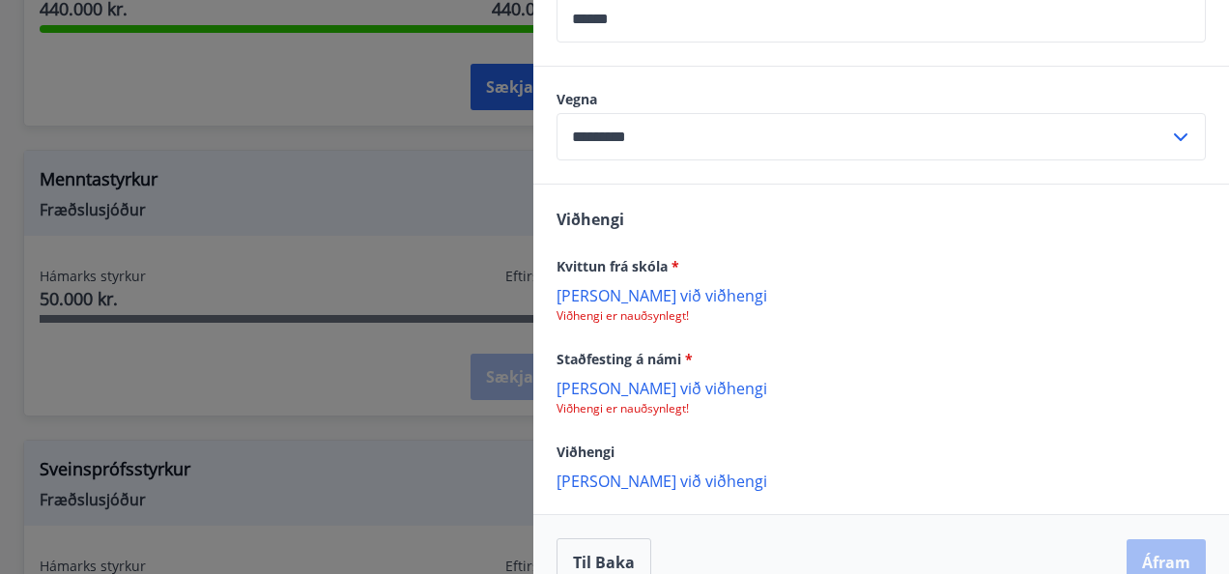
scroll to position [869, 0]
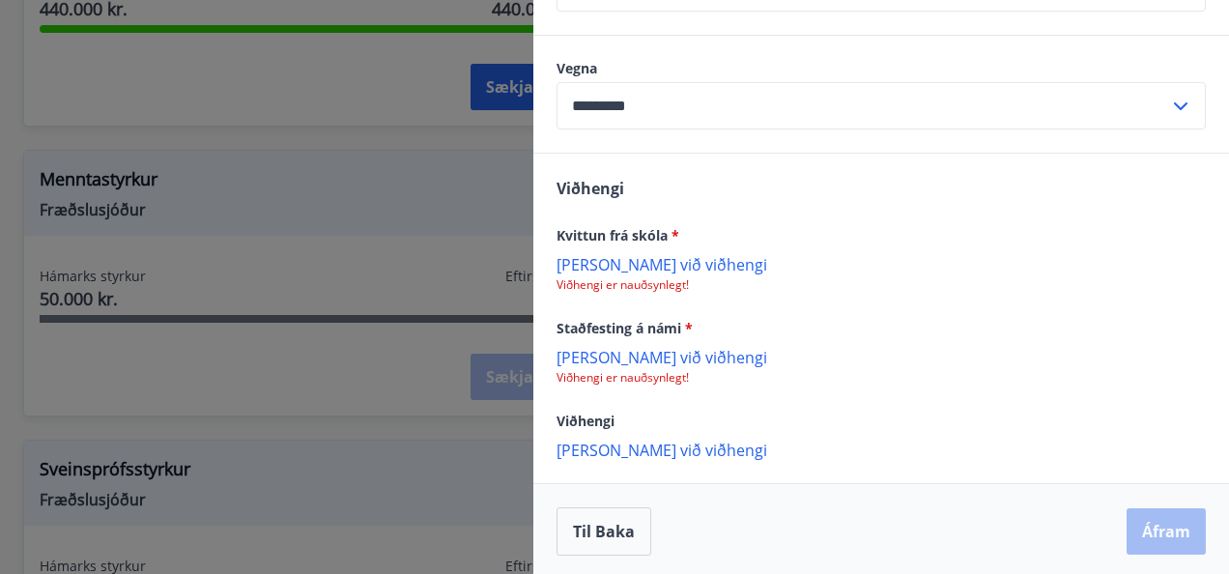
click at [634, 258] on p "[PERSON_NAME] við viðhengi" at bounding box center [880, 263] width 649 height 19
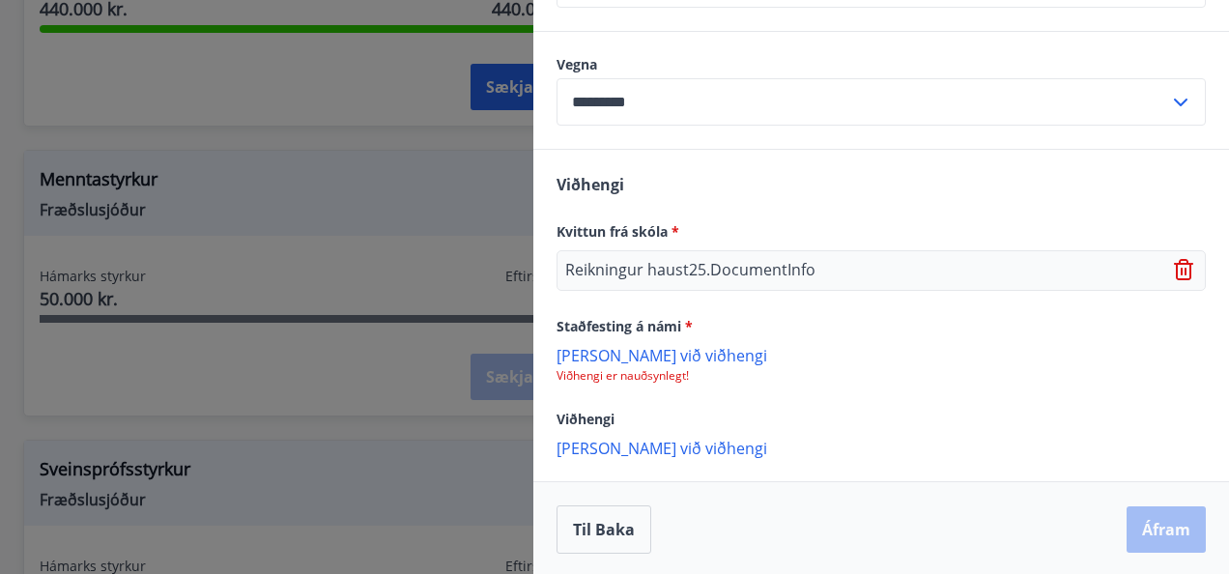
scroll to position [874, 0]
click at [630, 352] on p "[PERSON_NAME] við viðhengi" at bounding box center [880, 353] width 649 height 19
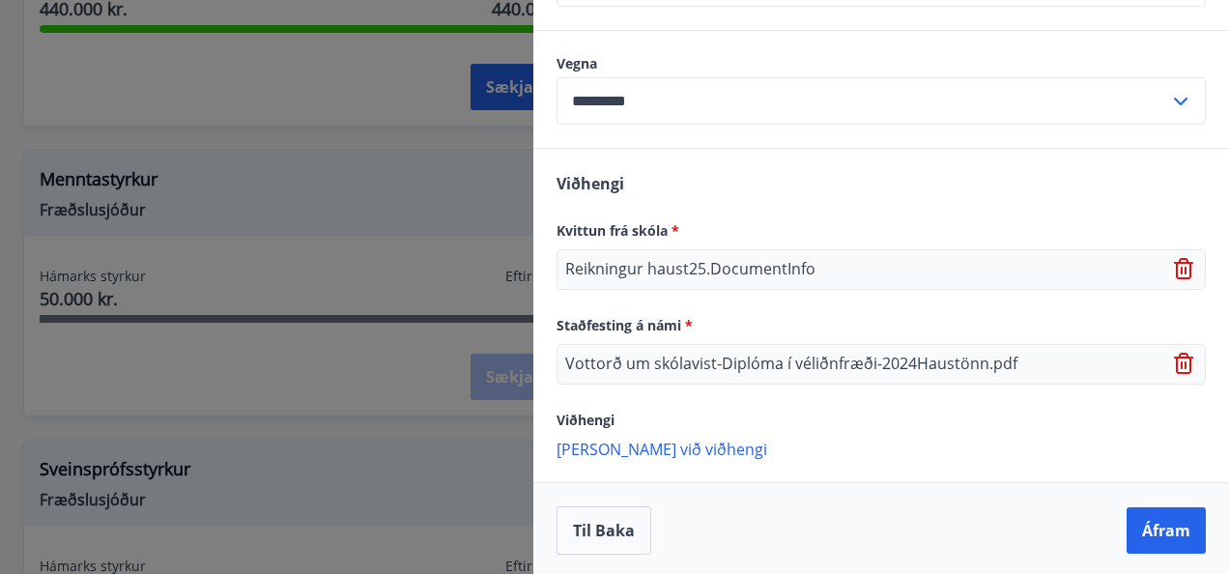
click at [636, 452] on p "[PERSON_NAME] við viðhengi" at bounding box center [880, 448] width 649 height 19
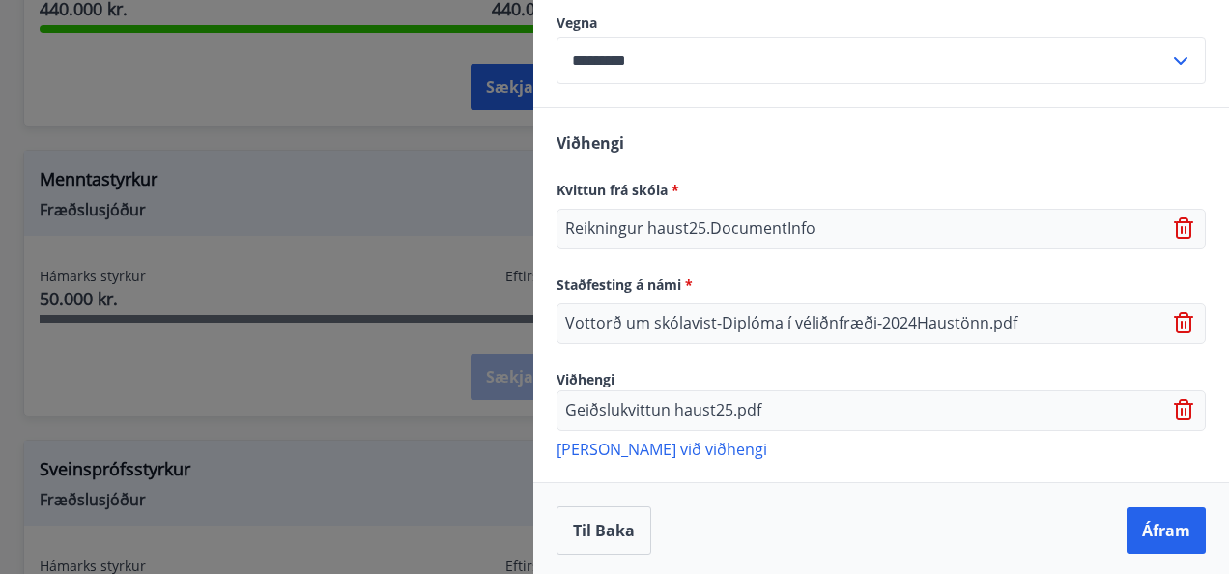
scroll to position [916, 0]
click at [1155, 536] on button "Áfram" at bounding box center [1165, 529] width 79 height 46
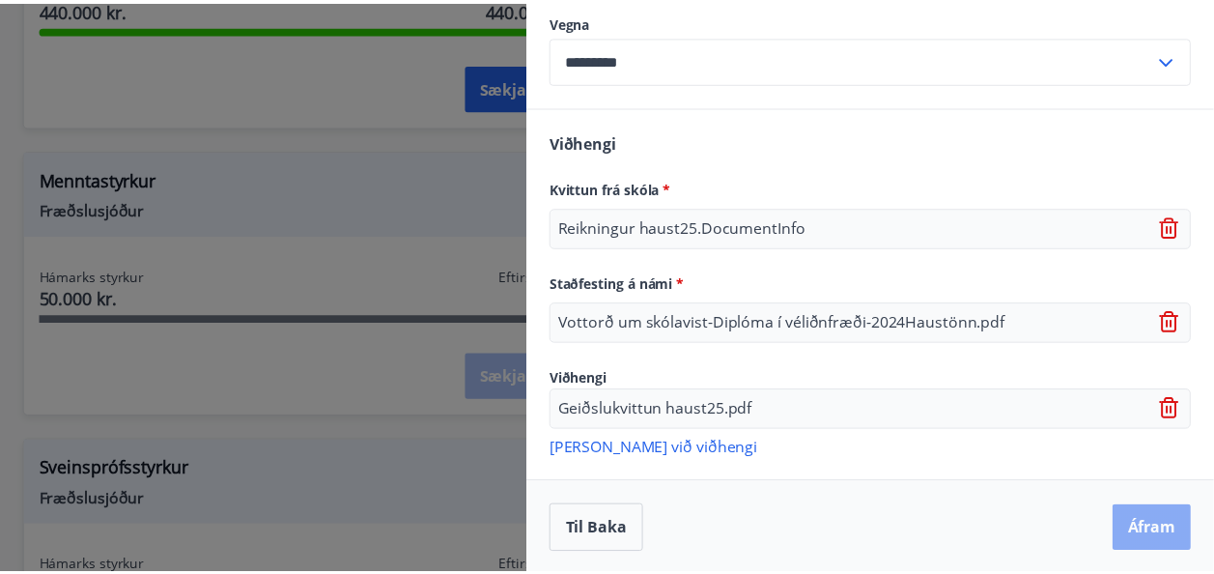
scroll to position [0, 0]
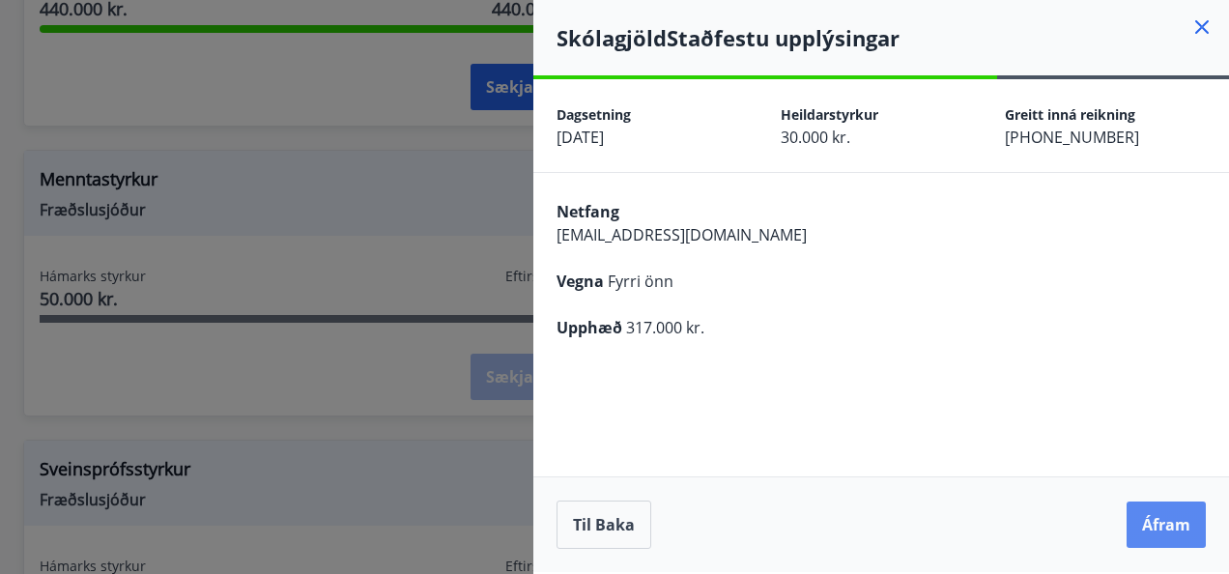
click at [1178, 518] on button "Áfram" at bounding box center [1165, 524] width 79 height 46
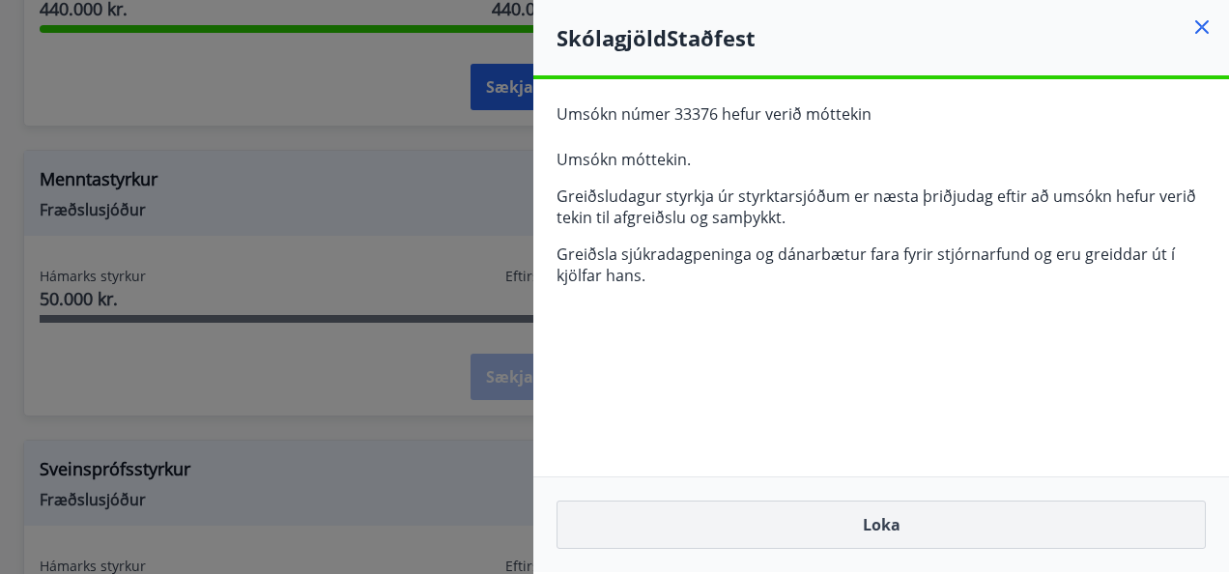
click at [944, 527] on button "Loka" at bounding box center [880, 524] width 649 height 48
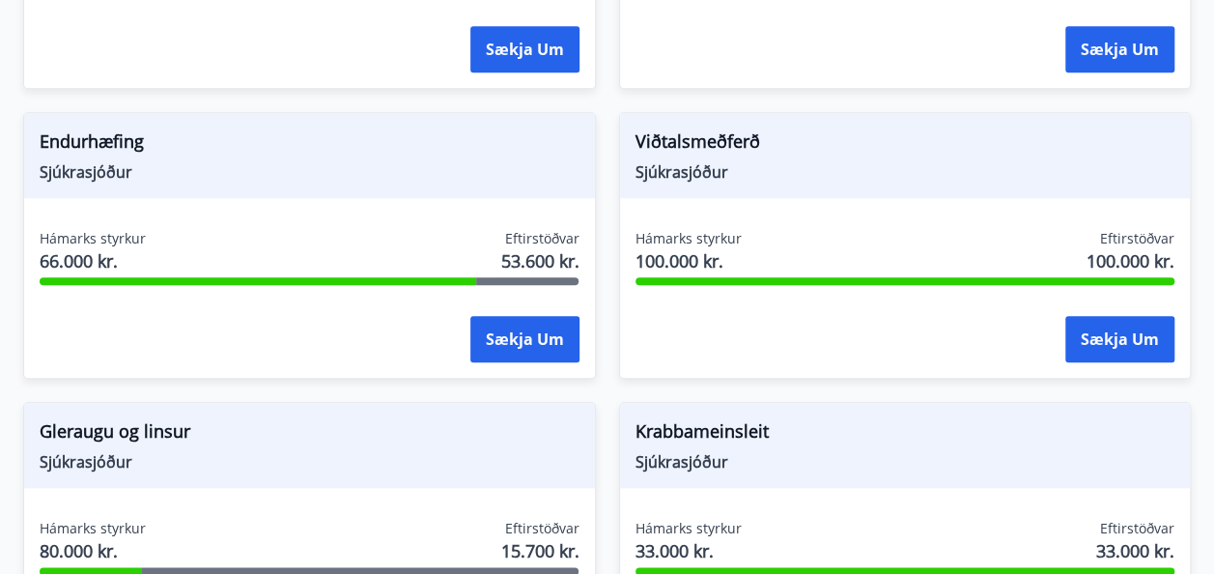
scroll to position [789, 0]
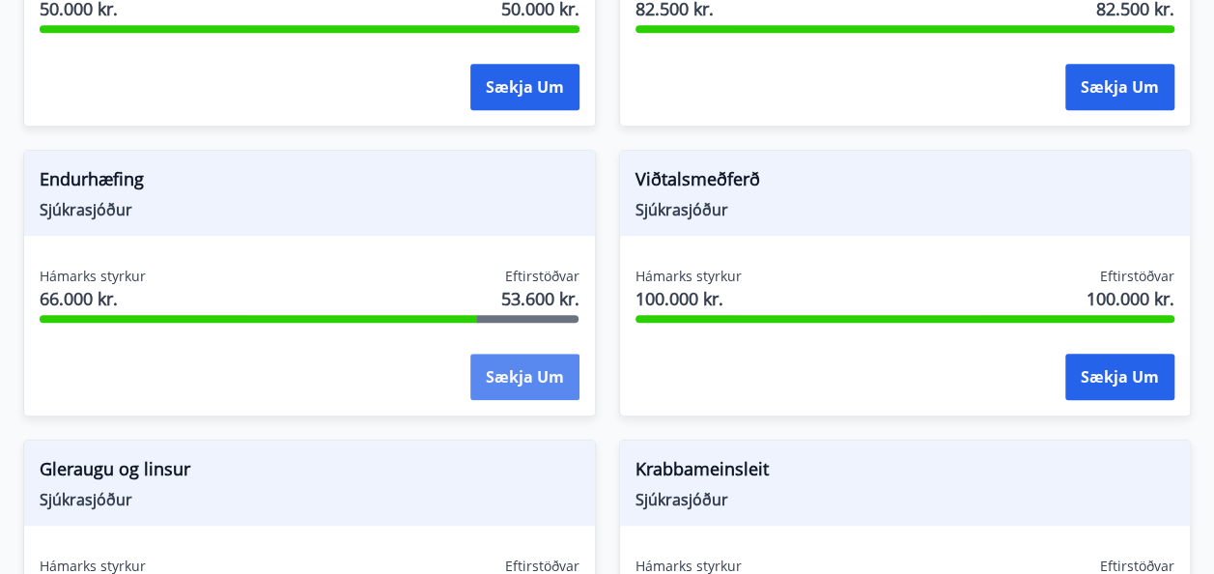
click at [575, 371] on button "Sækja um" at bounding box center [524, 377] width 109 height 46
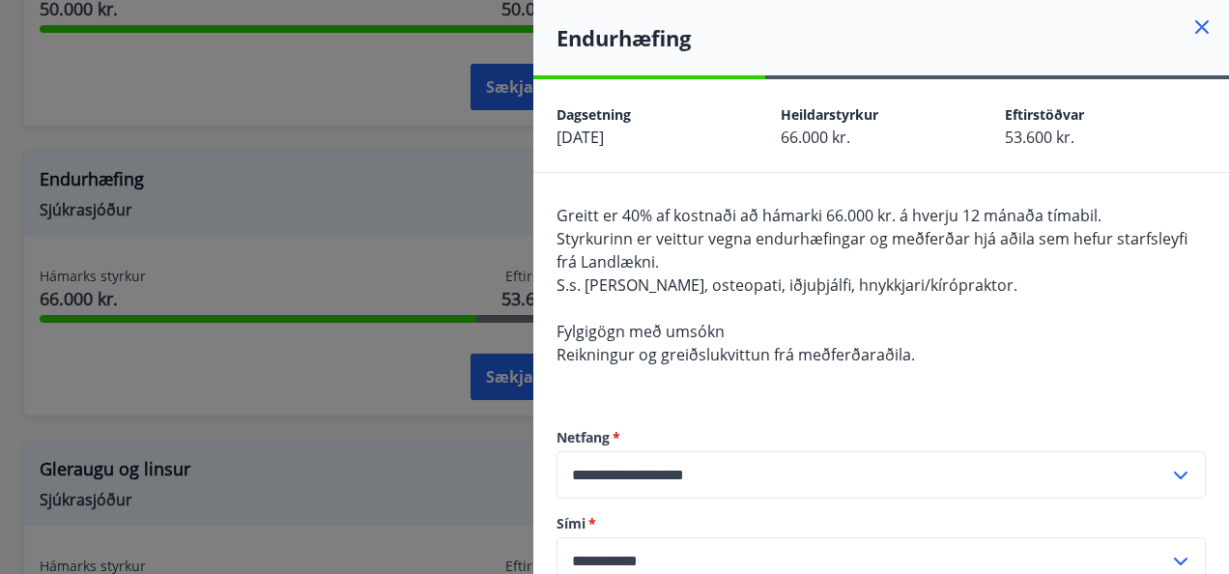
click at [479, 410] on div at bounding box center [614, 287] width 1229 height 574
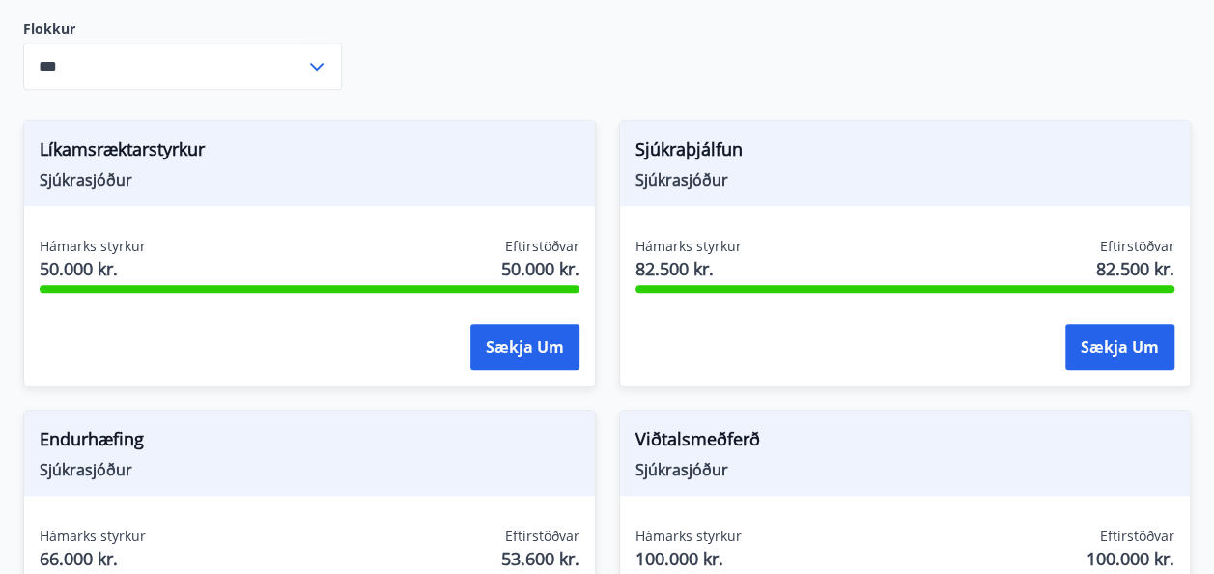
scroll to position [499, 0]
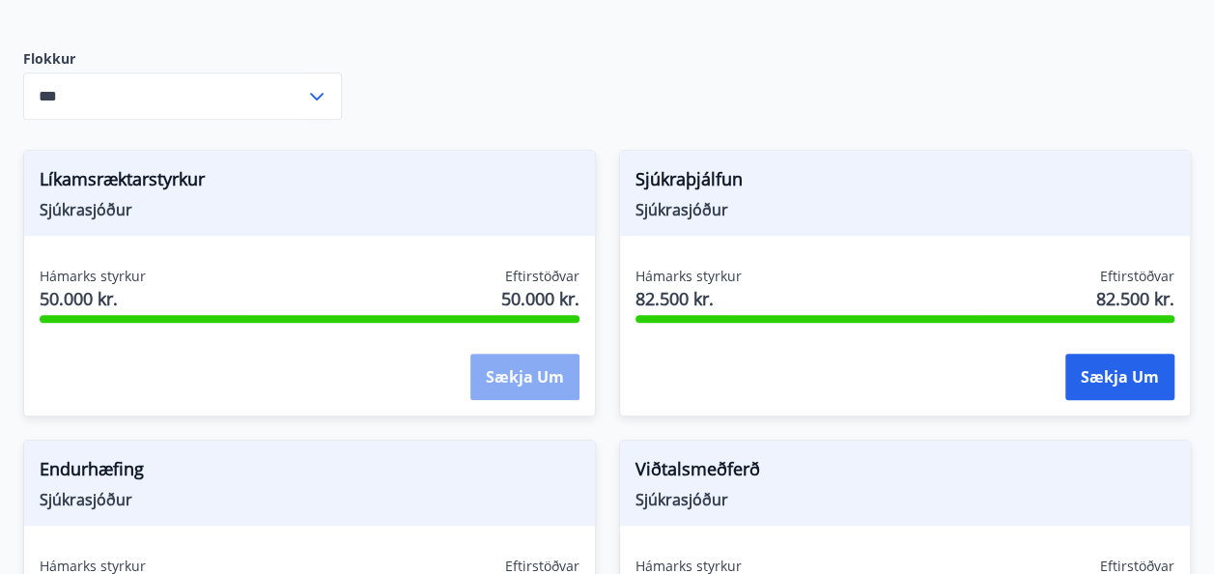
click at [562, 367] on button "Sækja um" at bounding box center [524, 377] width 109 height 46
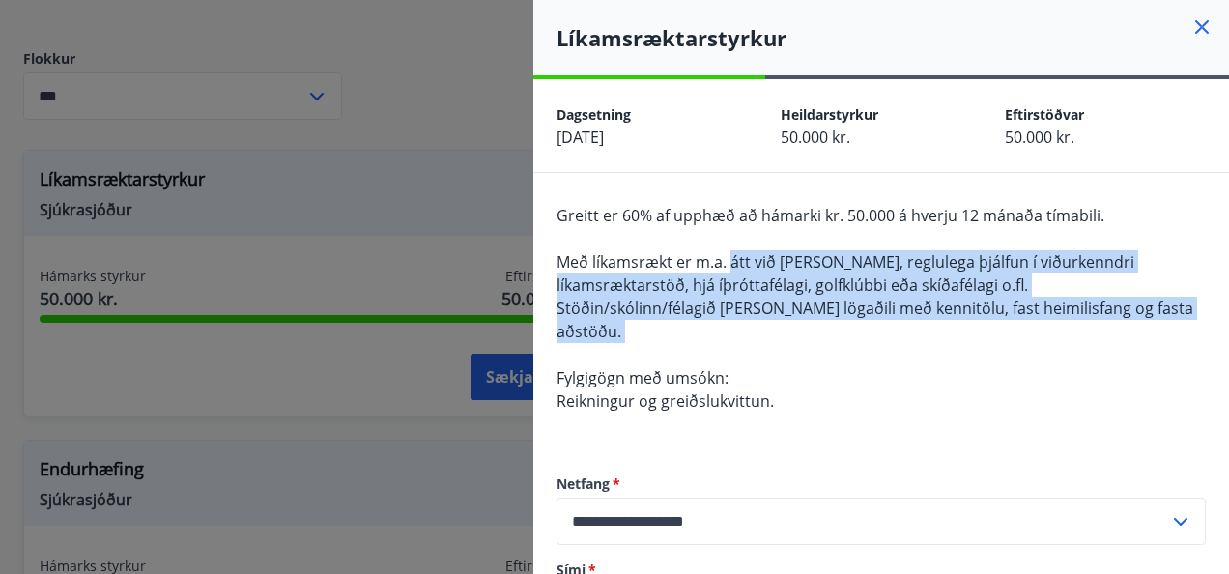
drag, startPoint x: 728, startPoint y: 263, endPoint x: 1148, endPoint y: 358, distance: 430.0
click at [1148, 358] on div "Greitt er 60% af upphæð að hámarki kr. 50.000 á hverju 12 mánaða tímabili. Með …" at bounding box center [880, 320] width 649 height 232
click at [379, 207] on div at bounding box center [614, 287] width 1229 height 574
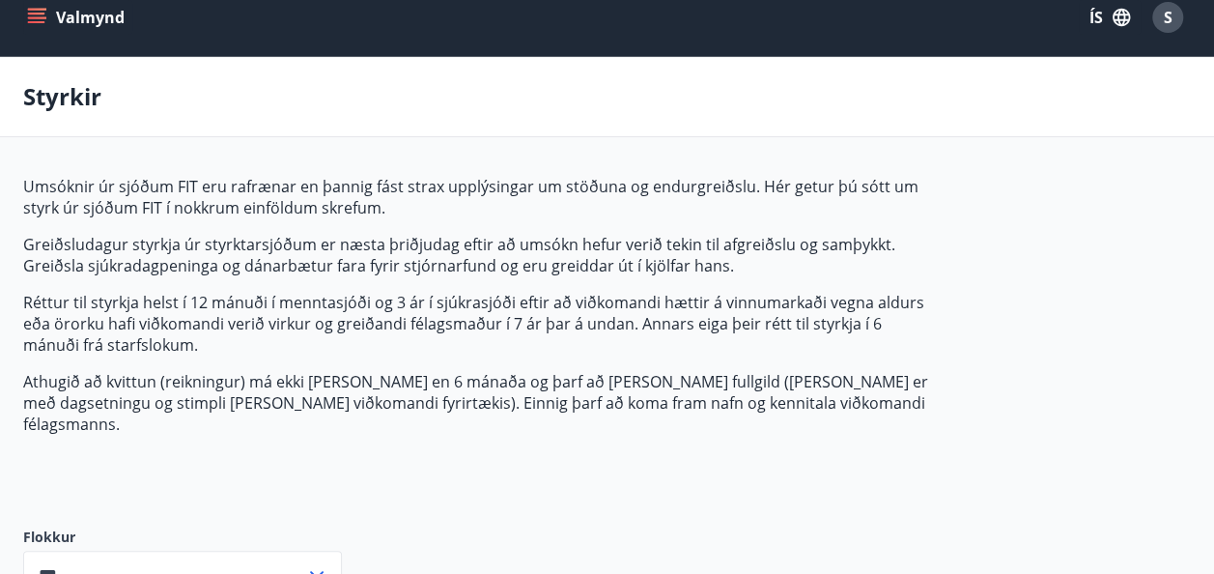
scroll to position [16, 0]
